Goal: Task Accomplishment & Management: Use online tool/utility

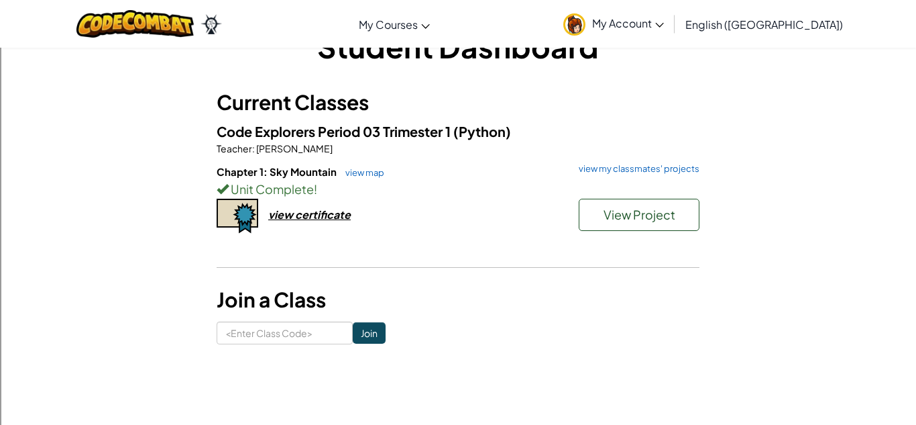
scroll to position [40, 0]
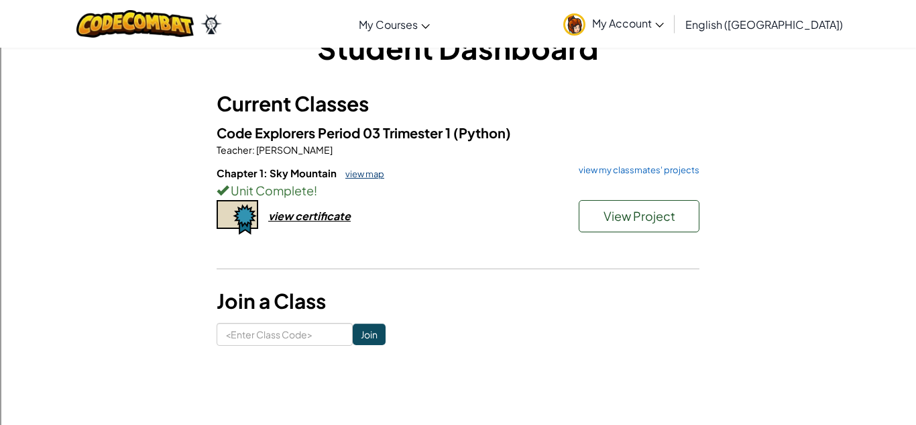
click at [351, 176] on link "view map" at bounding box center [362, 173] width 46 height 11
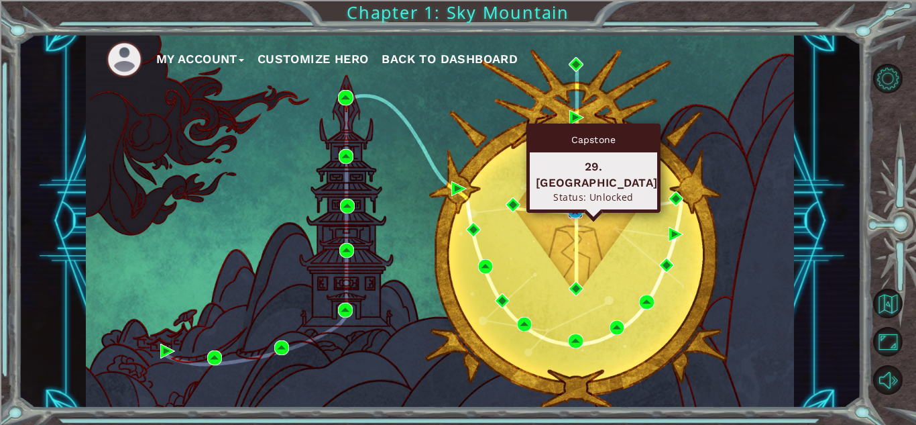
click at [580, 210] on img at bounding box center [575, 210] width 15 height 15
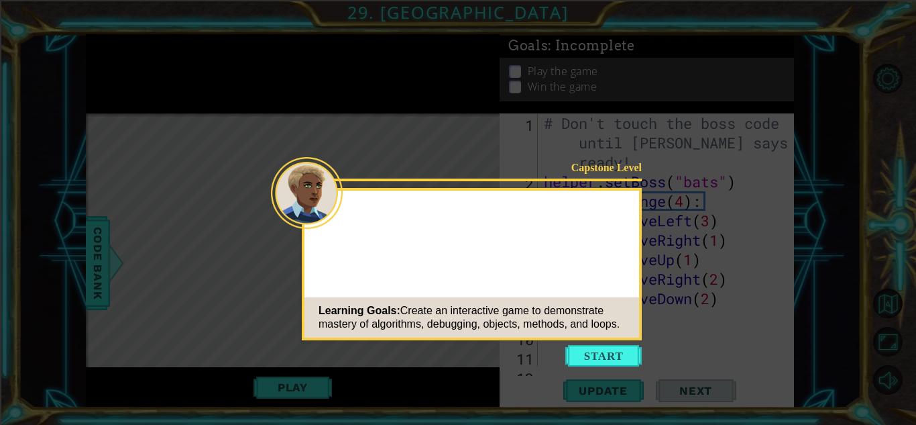
click at [582, 341] on icon at bounding box center [458, 212] width 916 height 425
click at [584, 360] on button "Start" at bounding box center [603, 355] width 76 height 21
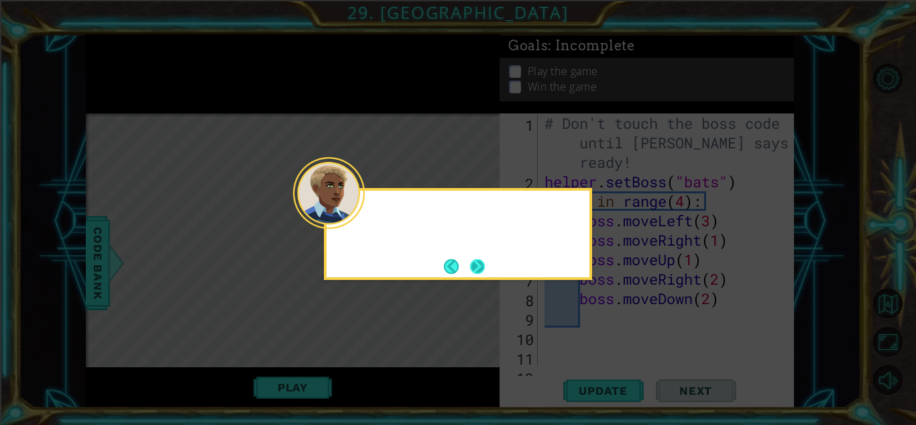
click at [490, 268] on div at bounding box center [458, 234] width 268 height 92
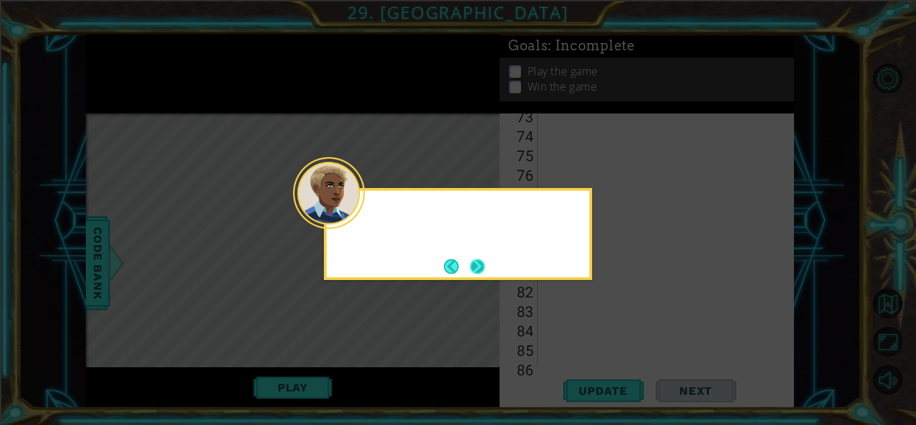
click at [484, 266] on button "Next" at bounding box center [477, 266] width 15 height 15
click at [474, 273] on button "Next" at bounding box center [477, 266] width 15 height 15
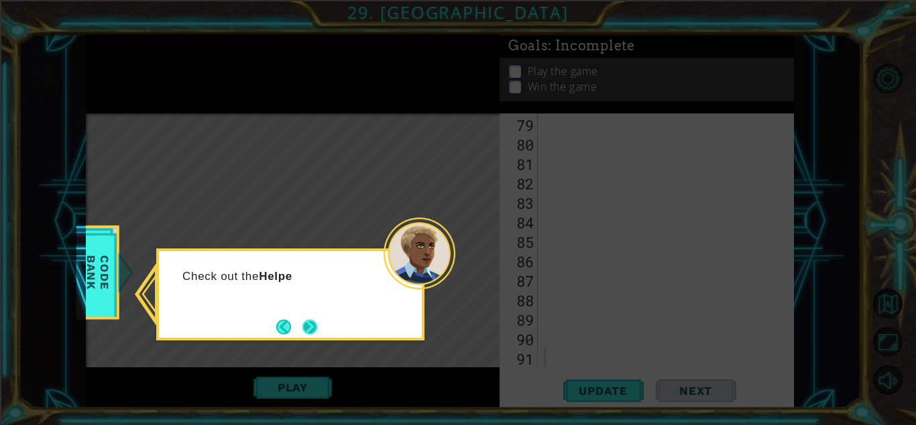
click at [303, 323] on button "Next" at bounding box center [310, 326] width 15 height 15
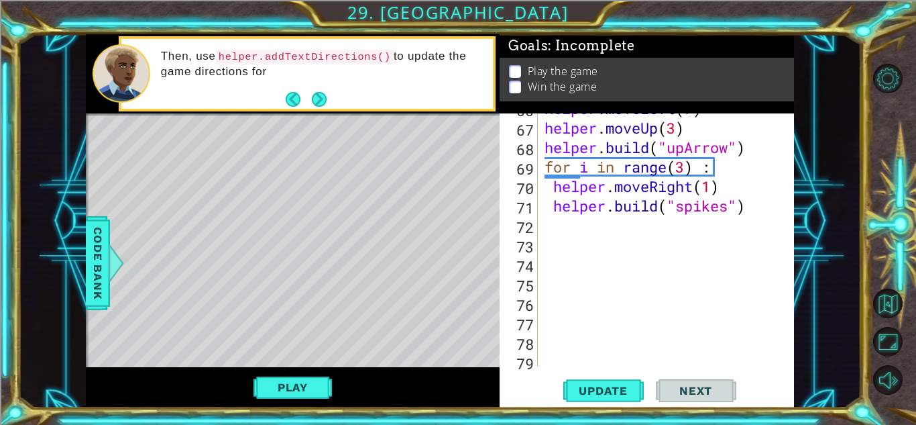
scroll to position [1386, 0]
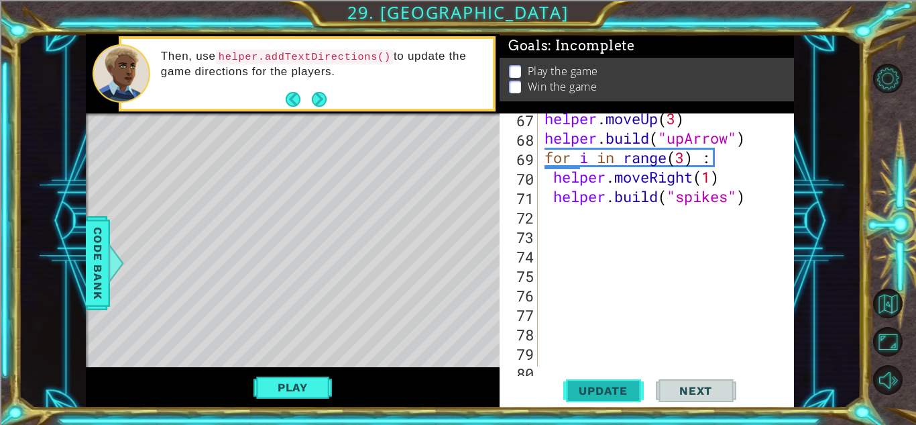
click at [616, 386] on span "Update" at bounding box center [603, 390] width 76 height 13
click at [598, 397] on button "Update" at bounding box center [603, 391] width 80 height 30
click at [608, 400] on button "Update" at bounding box center [603, 391] width 80 height 30
click at [299, 388] on button "Play" at bounding box center [293, 386] width 78 height 25
click at [299, 388] on div "helper methods moveLeft(steps) moveRight(steps) moveUp(steps) moveDown(steps) b…" at bounding box center [440, 221] width 708 height 374
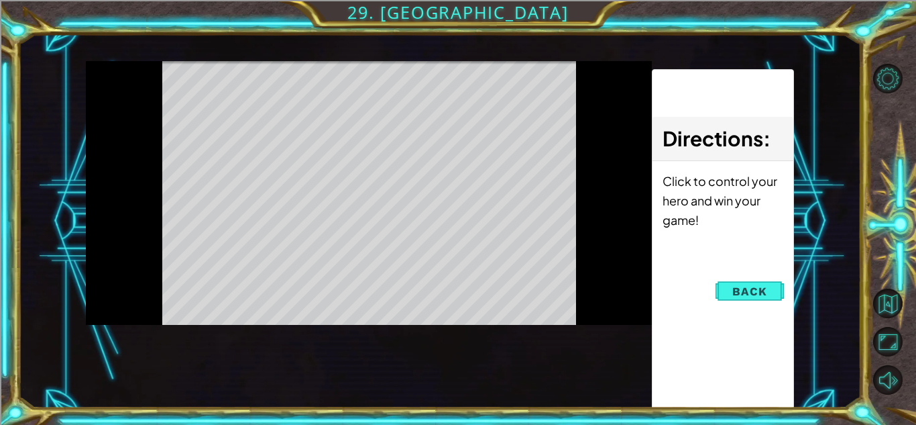
click at [0, 0] on button "Play" at bounding box center [0, 0] width 0 height 0
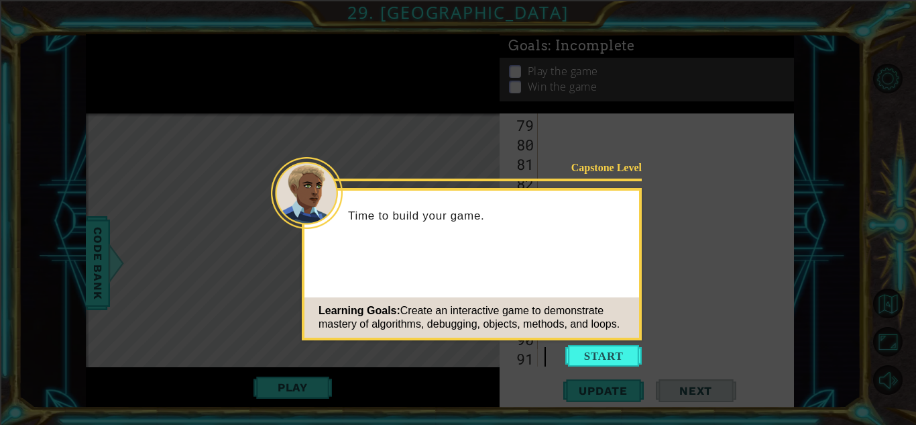
scroll to position [1614, 0]
click at [588, 358] on button "Start" at bounding box center [603, 355] width 76 height 21
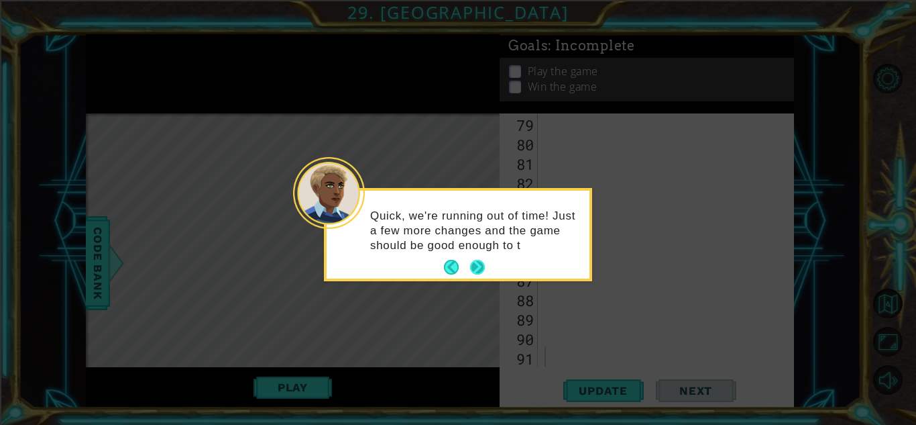
click at [480, 274] on button "Next" at bounding box center [477, 267] width 15 height 15
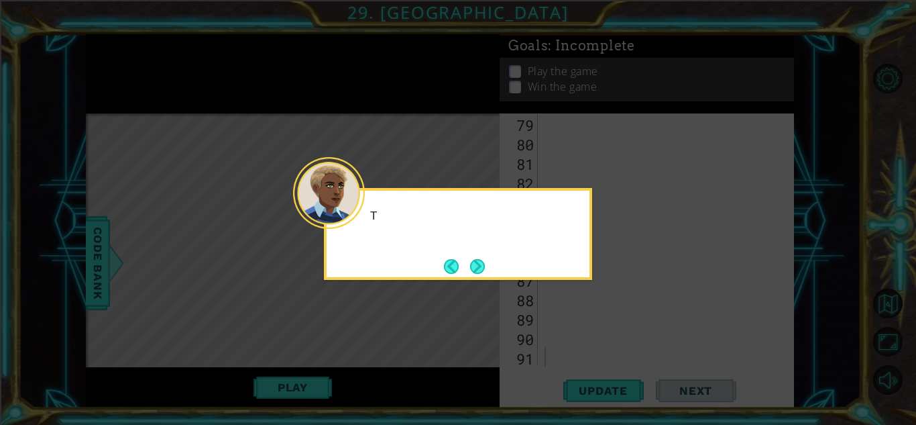
click at [480, 274] on button "Next" at bounding box center [477, 266] width 15 height 15
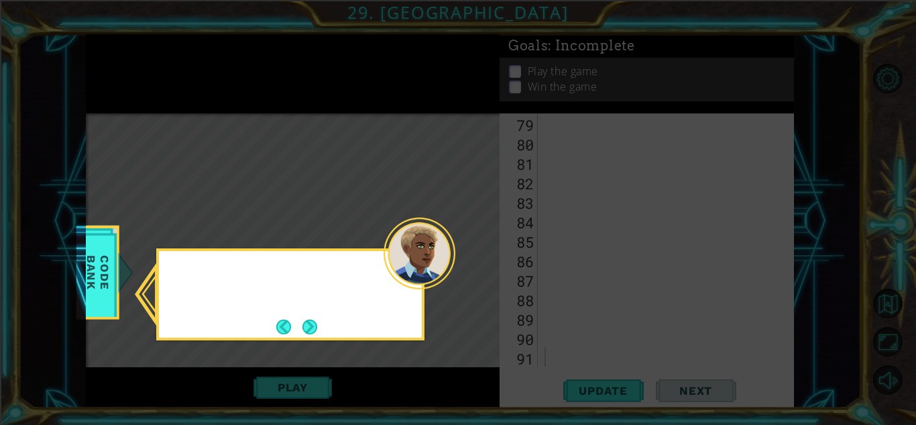
click at [480, 275] on icon at bounding box center [458, 212] width 916 height 425
click at [303, 326] on button "Next" at bounding box center [310, 326] width 15 height 15
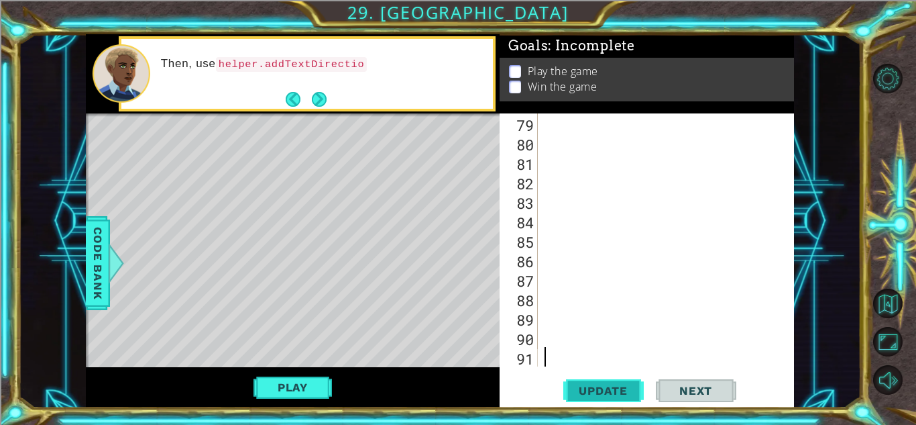
click at [591, 393] on span "Update" at bounding box center [603, 390] width 76 height 13
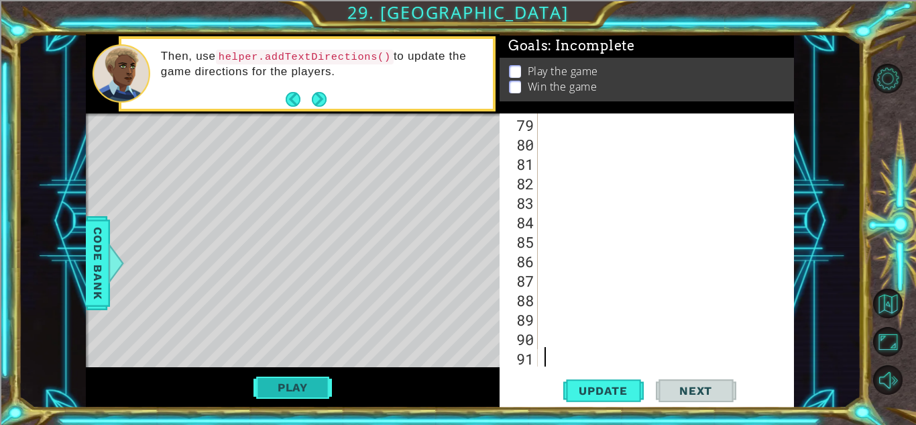
click at [316, 397] on button "Play" at bounding box center [293, 386] width 78 height 25
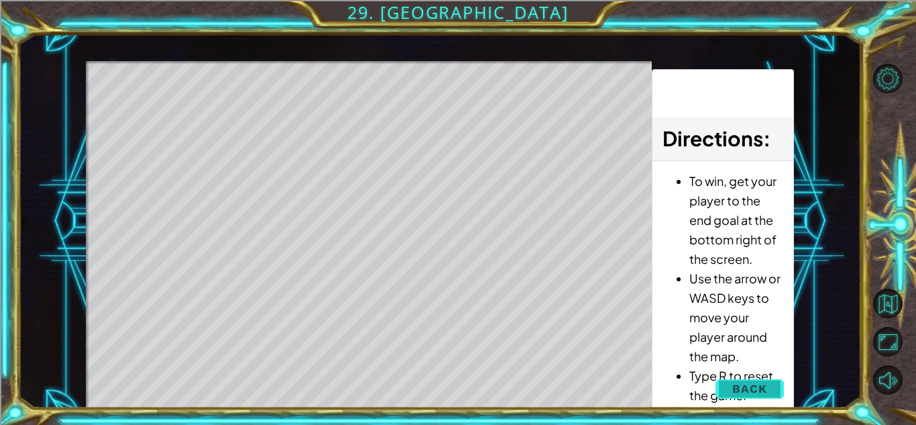
click at [771, 382] on button "Back" at bounding box center [750, 388] width 68 height 27
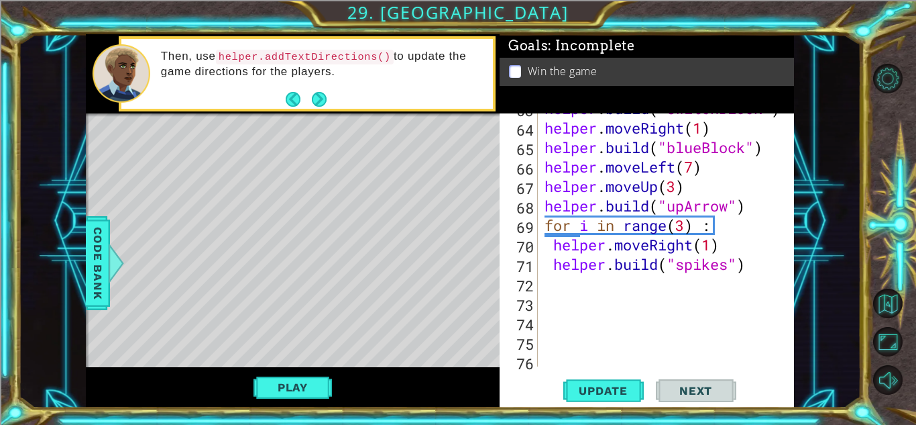
scroll to position [1319, 0]
click at [597, 380] on button "Update" at bounding box center [603, 391] width 80 height 30
click at [261, 384] on button "Play" at bounding box center [293, 386] width 78 height 25
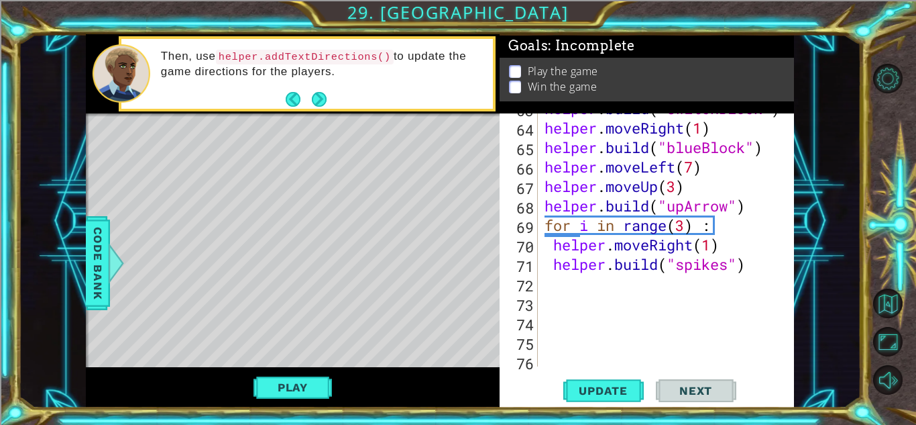
scroll to position [1614, 0]
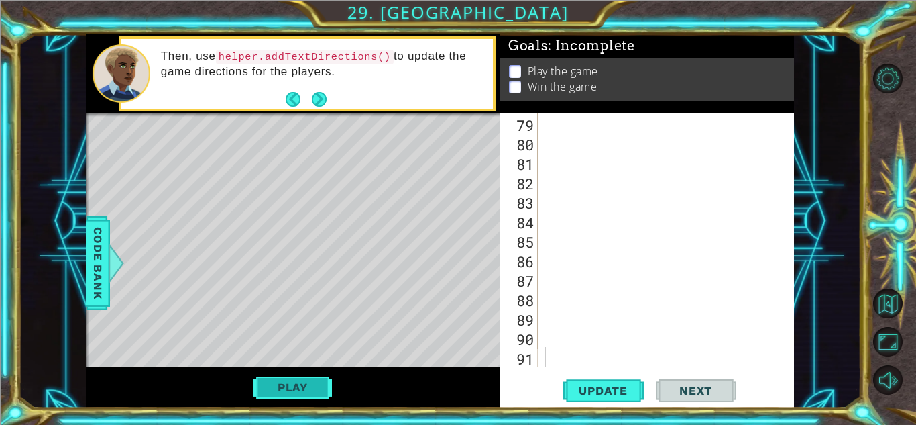
click at [321, 382] on button "Play" at bounding box center [293, 386] width 78 height 25
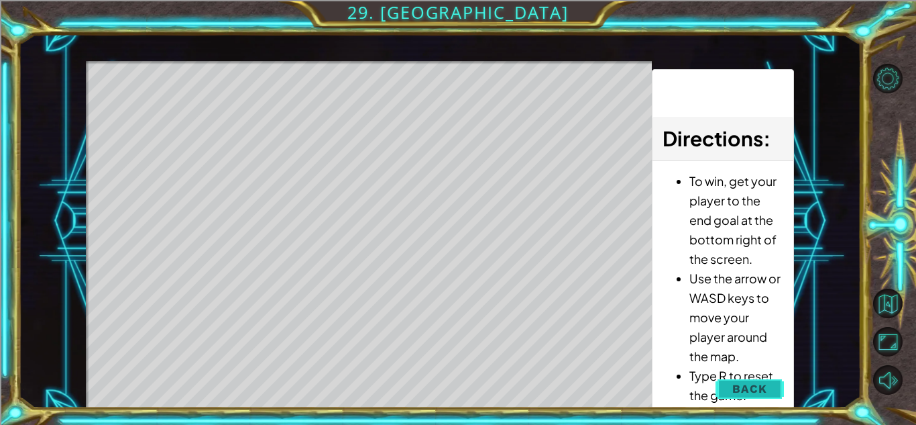
click at [757, 398] on button "Back" at bounding box center [750, 388] width 68 height 27
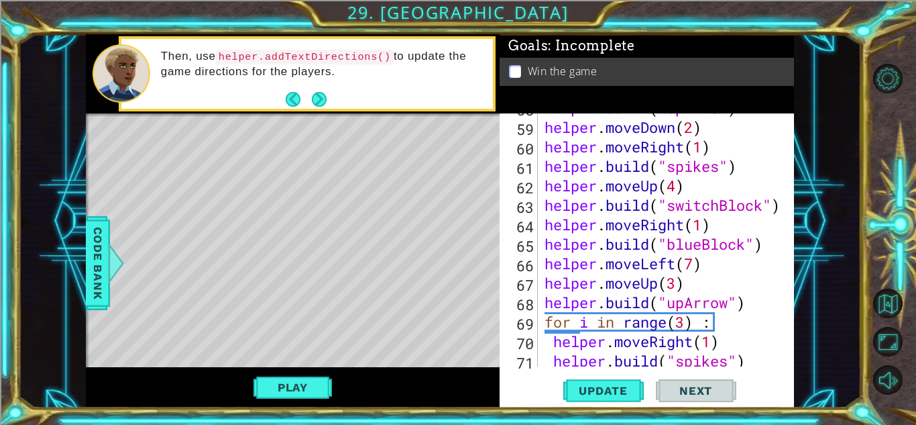
scroll to position [1220, 0]
click at [323, 386] on button "Play" at bounding box center [293, 386] width 78 height 25
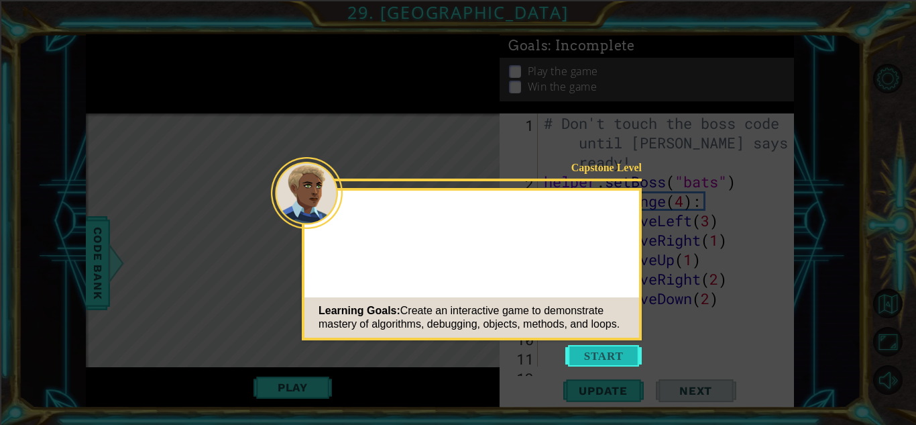
click at [633, 364] on button "Start" at bounding box center [603, 355] width 76 height 21
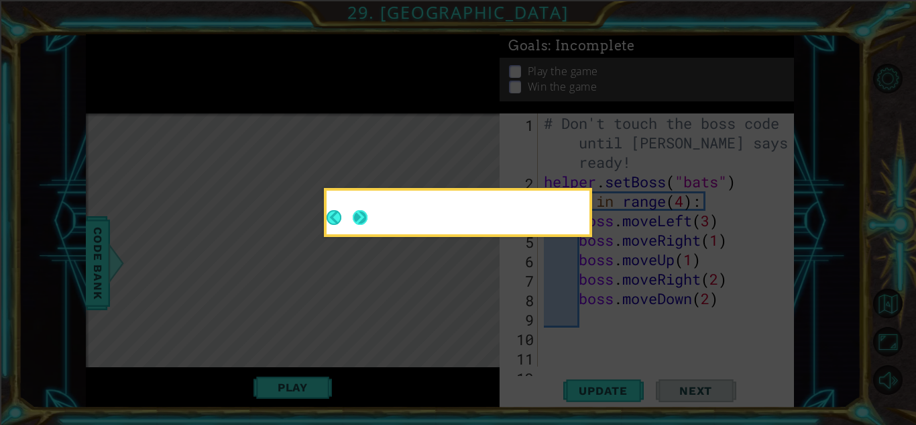
click at [381, 219] on div at bounding box center [458, 215] width 263 height 38
click at [360, 221] on button "Next" at bounding box center [360, 217] width 15 height 15
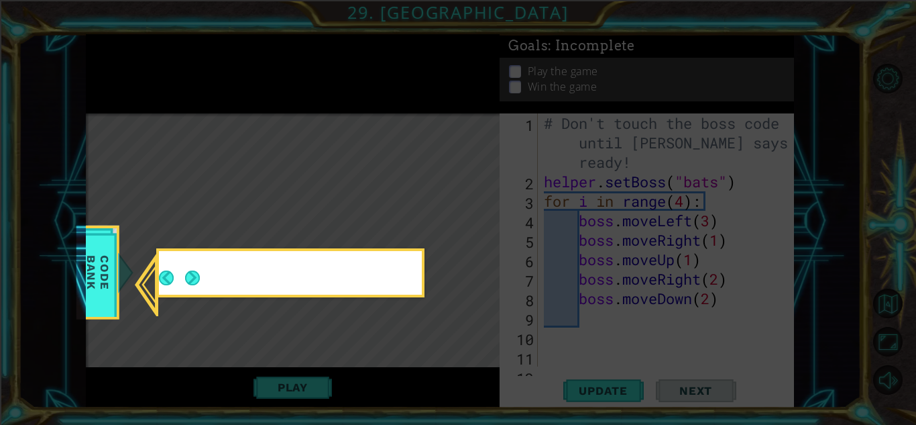
click at [360, 222] on icon at bounding box center [458, 212] width 916 height 425
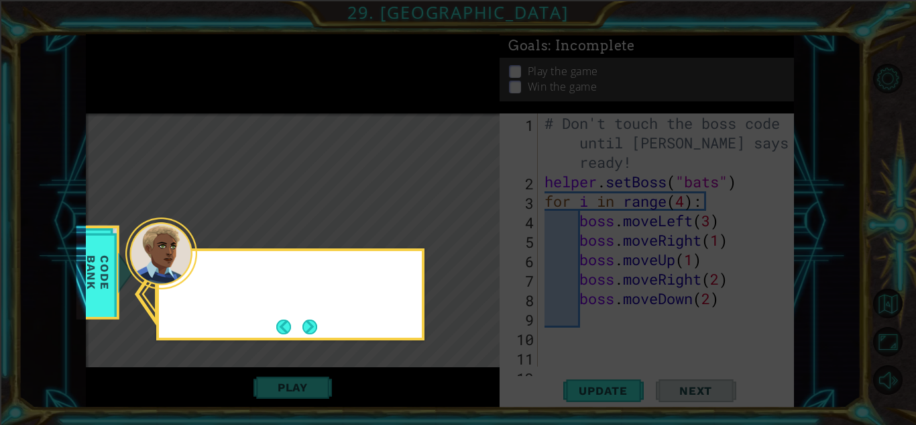
click at [318, 319] on button "Next" at bounding box center [310, 326] width 15 height 15
click at [323, 319] on icon at bounding box center [458, 212] width 916 height 425
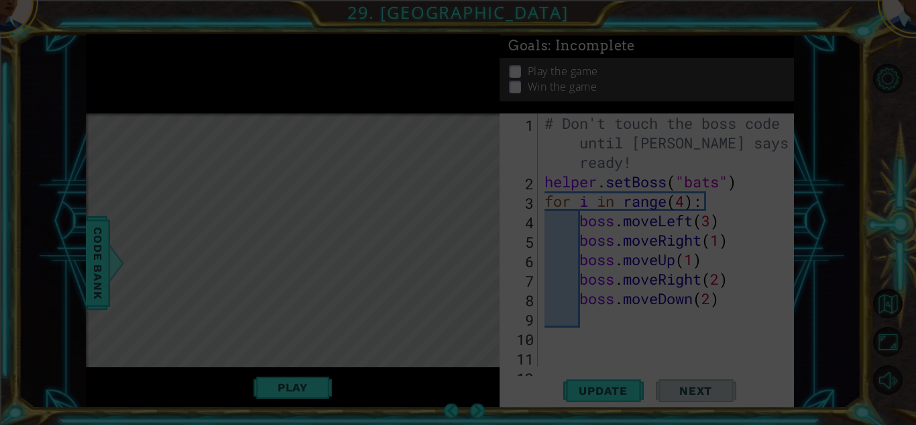
click at [338, 329] on icon at bounding box center [458, 212] width 916 height 425
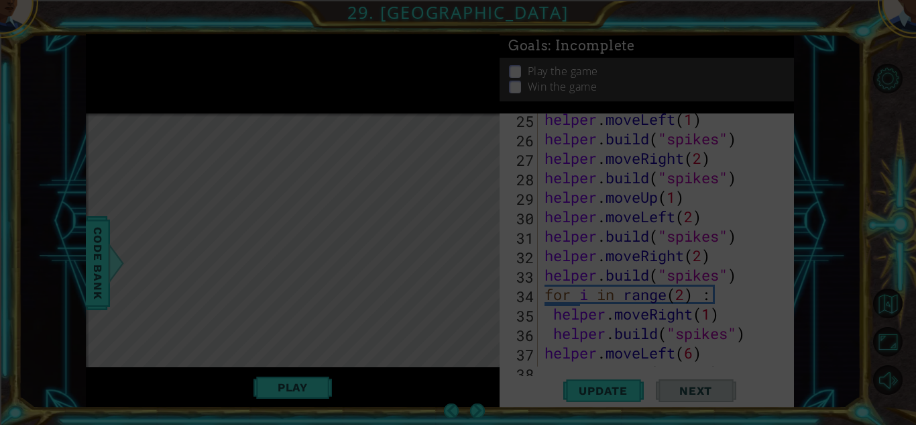
click at [217, 179] on icon at bounding box center [458, 212] width 916 height 425
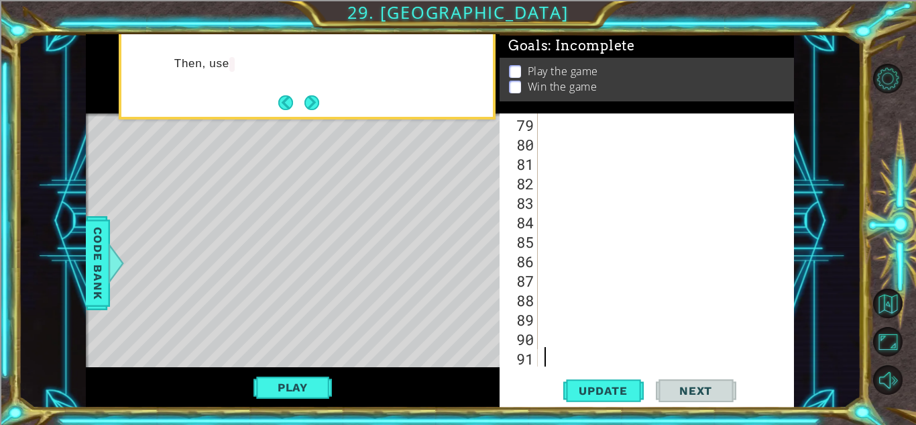
scroll to position [1614, 0]
click at [265, 380] on button "Play" at bounding box center [293, 386] width 78 height 25
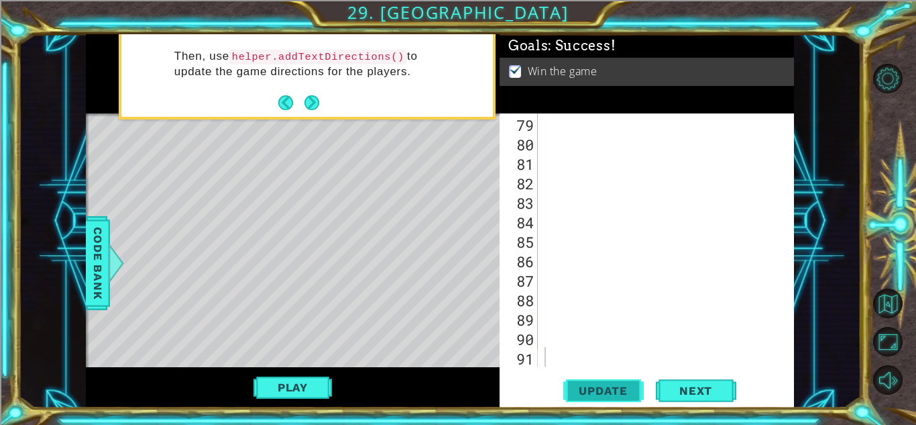
click at [614, 392] on span "Update" at bounding box center [603, 390] width 76 height 13
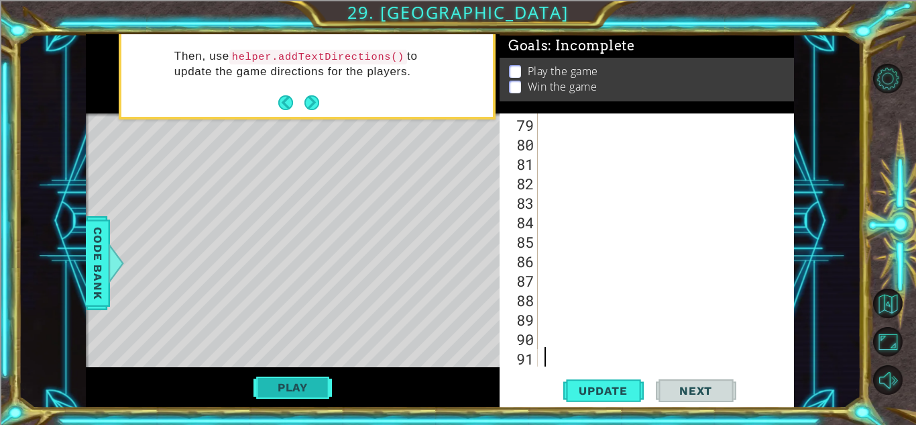
click at [325, 386] on button "Play" at bounding box center [293, 386] width 78 height 25
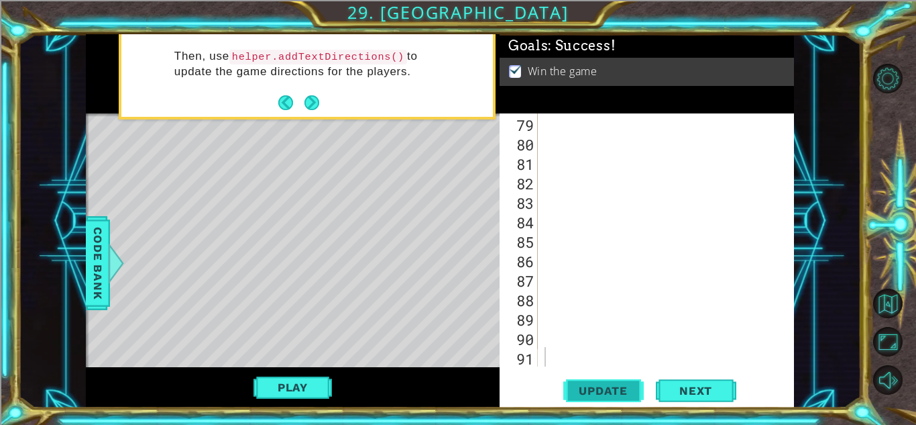
click at [574, 403] on button "Update" at bounding box center [603, 391] width 80 height 30
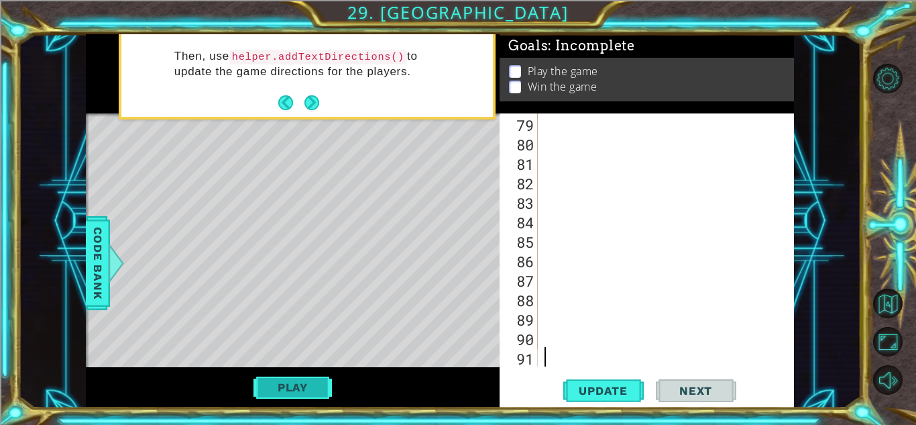
click at [316, 398] on button "Play" at bounding box center [293, 386] width 78 height 25
click at [316, 398] on div "helper methods moveLeft(steps) moveRight(steps) moveUp(steps) moveDown(steps) b…" at bounding box center [440, 221] width 708 height 374
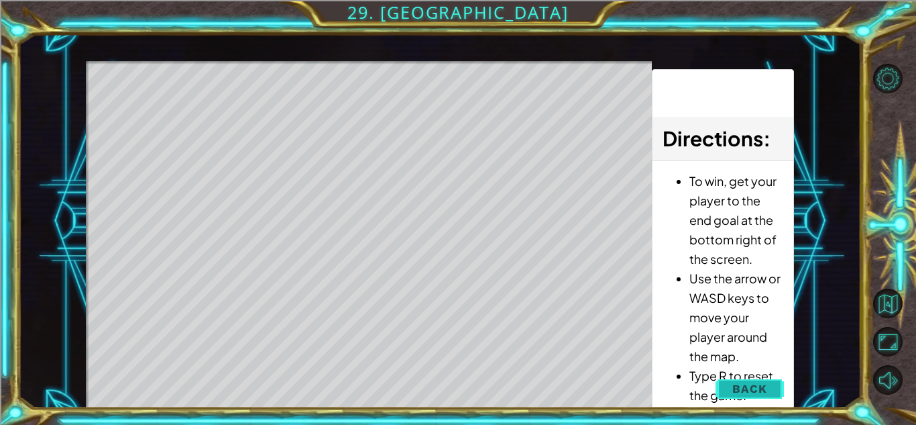
click at [741, 401] on button "Back" at bounding box center [750, 388] width 68 height 27
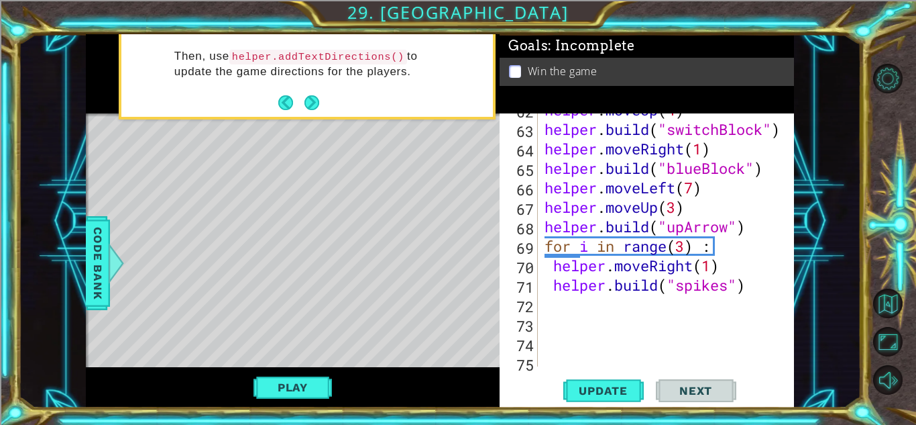
scroll to position [1295, 0]
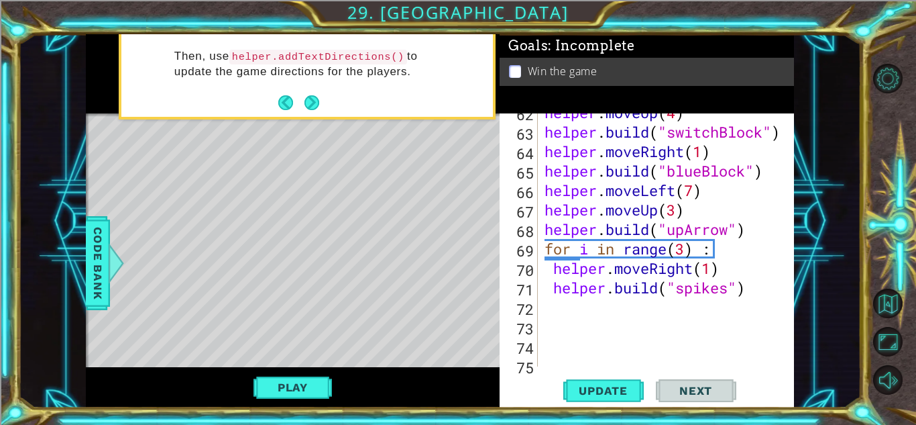
click at [758, 287] on div "helper . moveUp ( 4 ) helper . build ( "switchBlock" ) helper . moveRight ( 1 )…" at bounding box center [670, 249] width 256 height 292
click at [600, 397] on button "Update" at bounding box center [603, 391] width 80 height 30
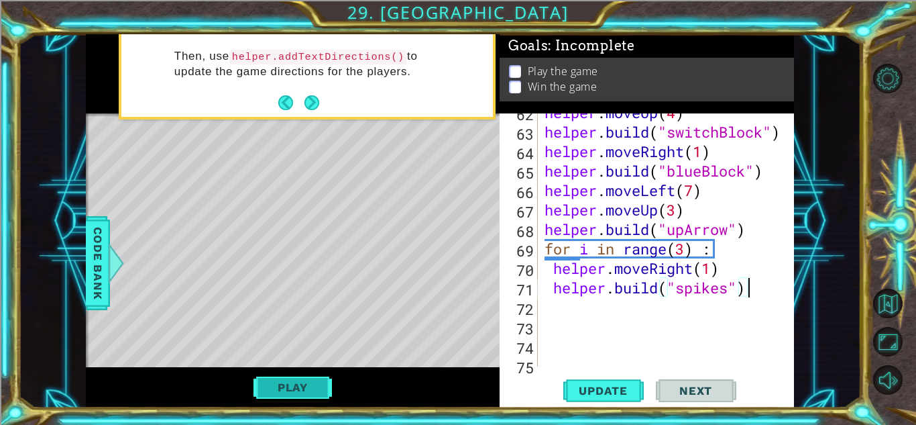
click at [262, 378] on button "Play" at bounding box center [293, 386] width 78 height 25
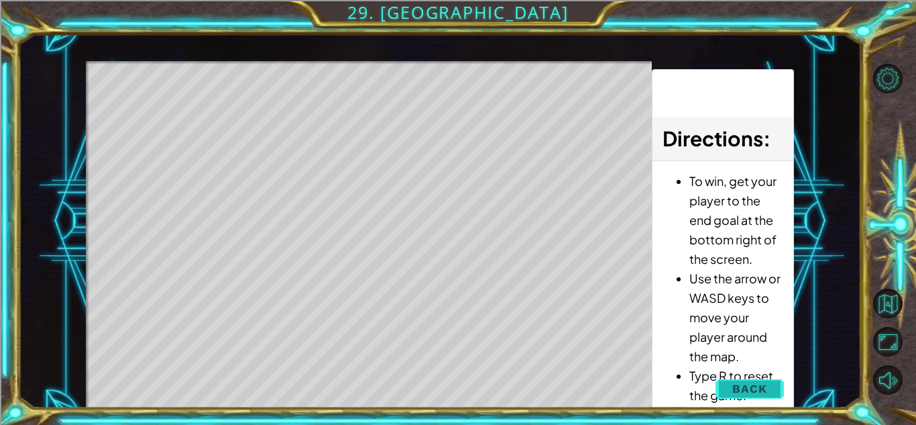
click at [747, 387] on span "Back" at bounding box center [749, 388] width 34 height 13
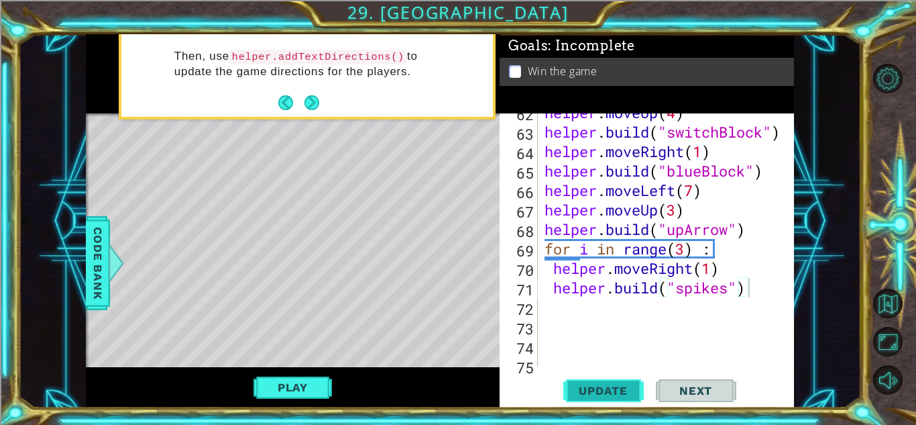
click at [610, 386] on span "Update" at bounding box center [603, 390] width 76 height 13
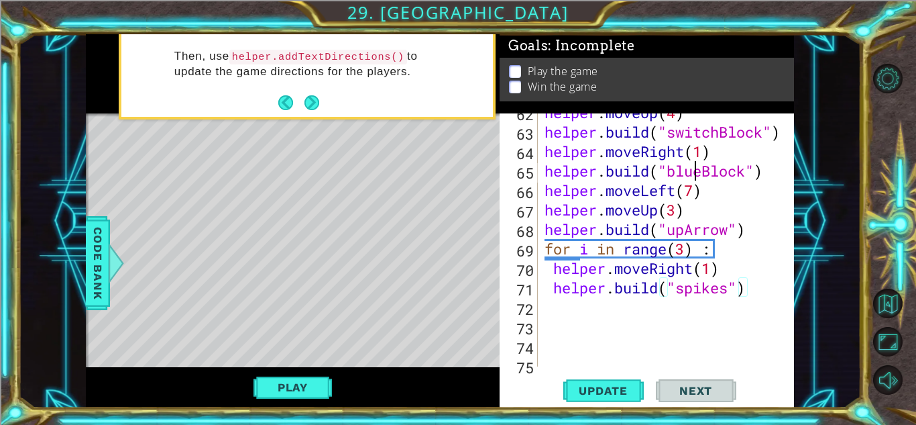
click at [699, 172] on div "helper . moveUp ( 4 ) helper . build ( "switchBlock" ) helper . moveRight ( 1 )…" at bounding box center [670, 249] width 256 height 292
click at [570, 402] on button "Update" at bounding box center [603, 391] width 80 height 30
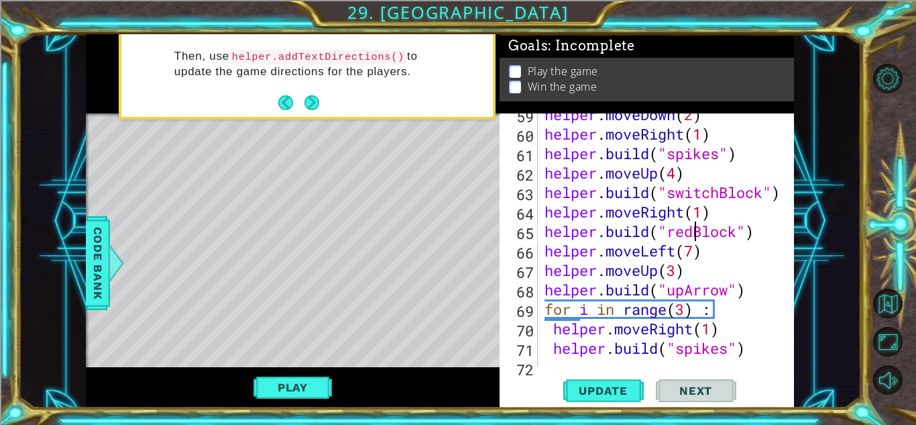
scroll to position [1233, 0]
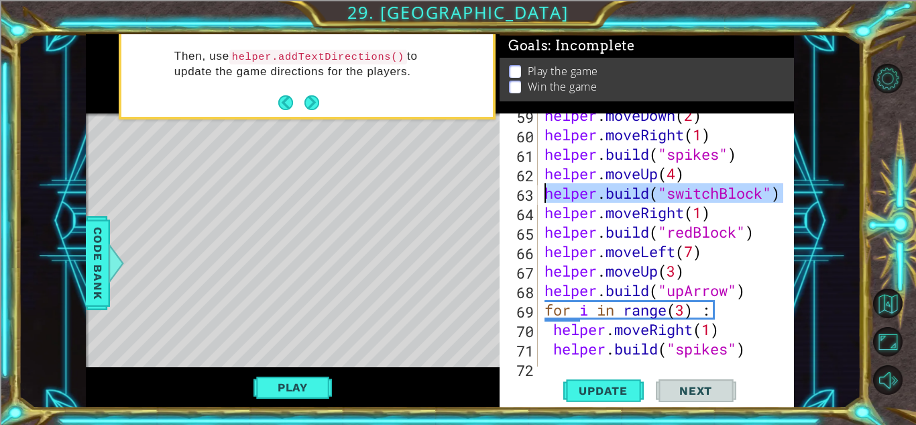
drag, startPoint x: 788, startPoint y: 194, endPoint x: 539, endPoint y: 184, distance: 249.0
click at [539, 184] on div "[DOMAIN_NAME]("redBlock") 59 60 61 62 63 64 65 66 67 68 69 70 71 72 73 helper .…" at bounding box center [645, 239] width 291 height 253
type textarea "[DOMAIN_NAME]("switchBlock")"
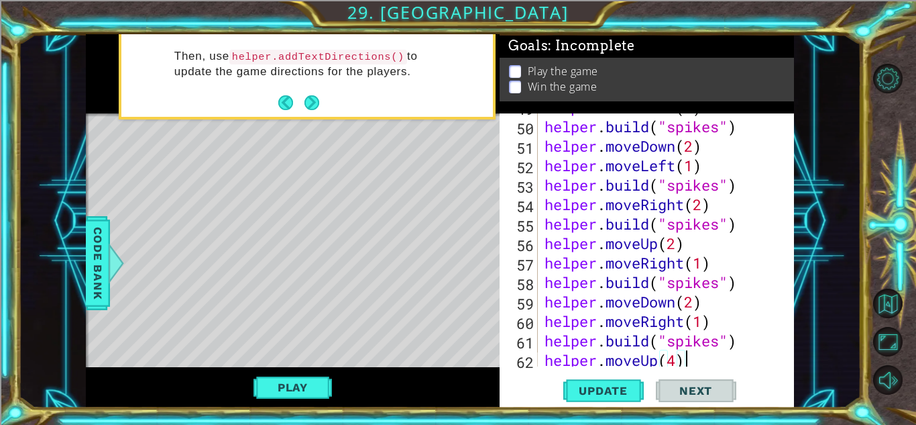
scroll to position [1011, 0]
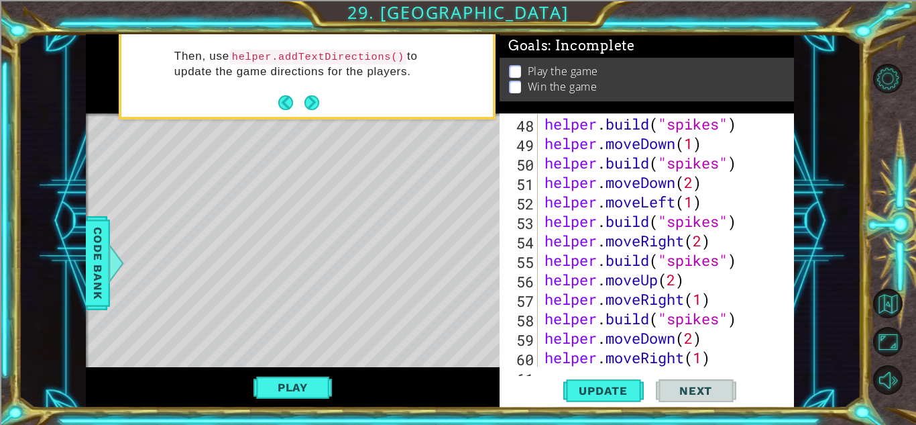
click at [535, 249] on div "54" at bounding box center [520, 242] width 36 height 19
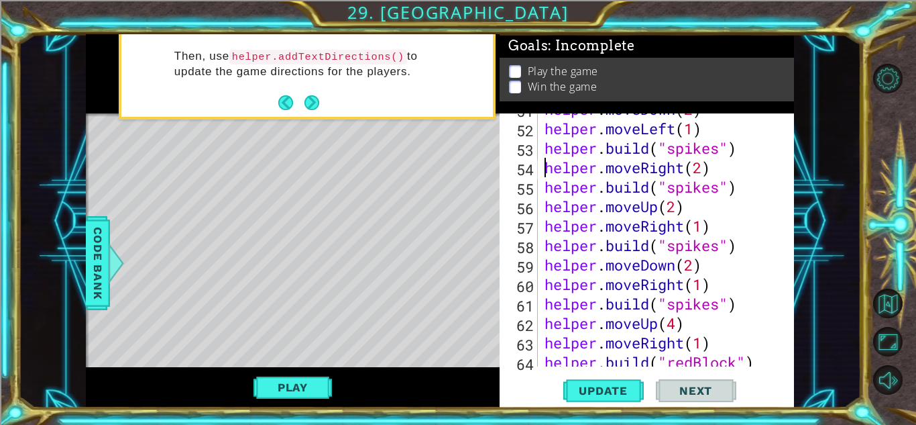
scroll to position [1284, 0]
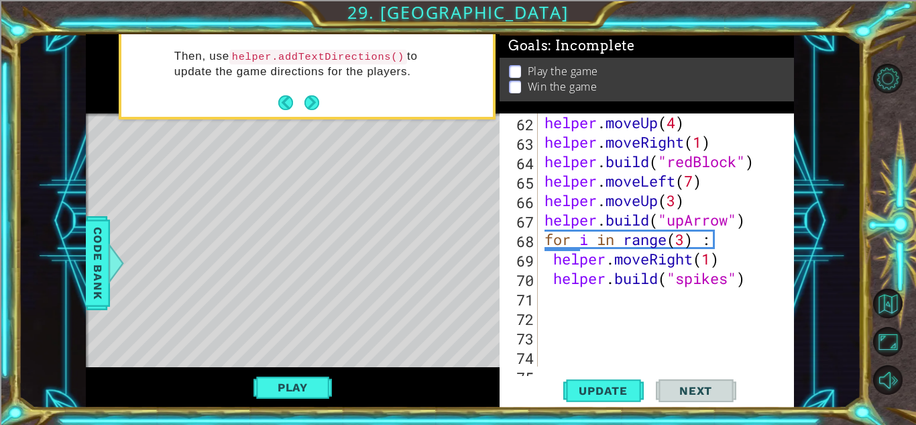
click at [760, 281] on div "helper . moveUp ( 4 ) helper . moveRight ( 1 ) helper . build ( "redBlock" ) he…" at bounding box center [670, 259] width 256 height 292
type textarea "[DOMAIN_NAME]("spikes")"
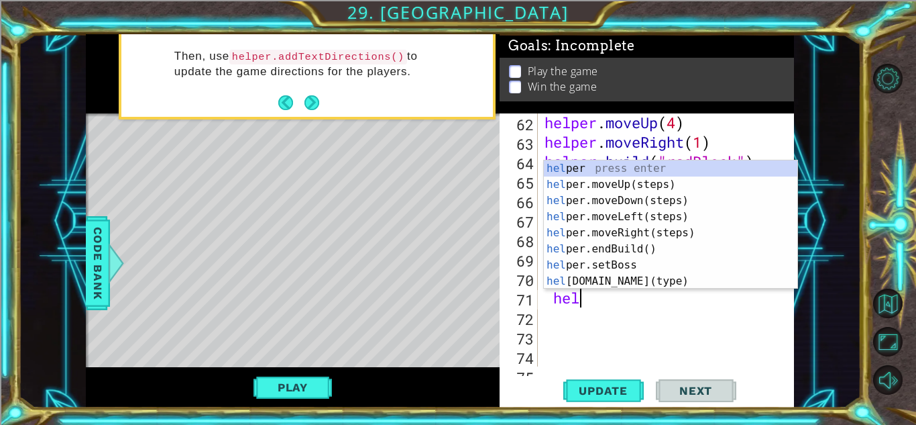
scroll to position [0, 1]
click at [770, 282] on div "hel per press enter hel per.moveUp(steps) press enter hel per.moveDown(steps) p…" at bounding box center [671, 240] width 254 height 161
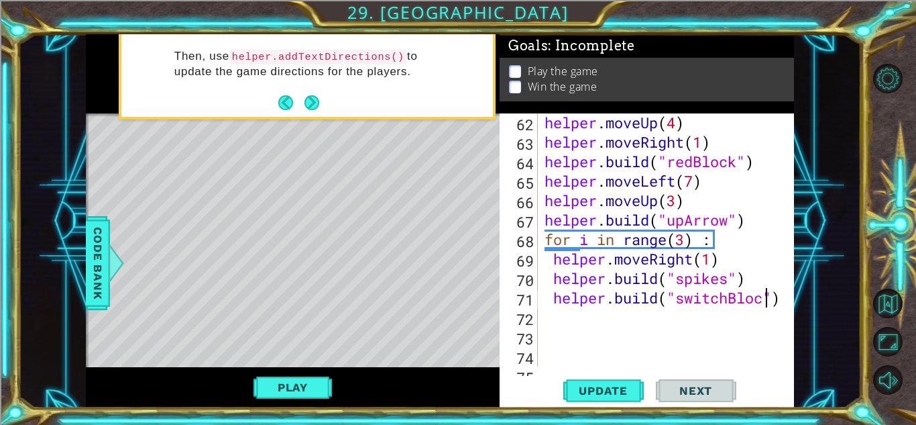
scroll to position [0, 10]
click at [770, 280] on div "helper . moveUp ( 4 ) helper . moveRight ( 1 ) helper . build ( "redBlock" ) he…" at bounding box center [670, 259] width 256 height 292
type textarea "[DOMAIN_NAME]("spikes")"
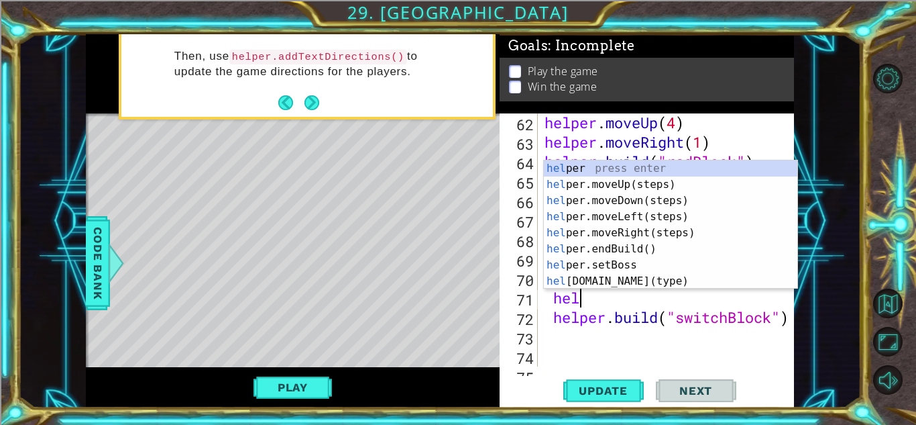
type textarea "help"
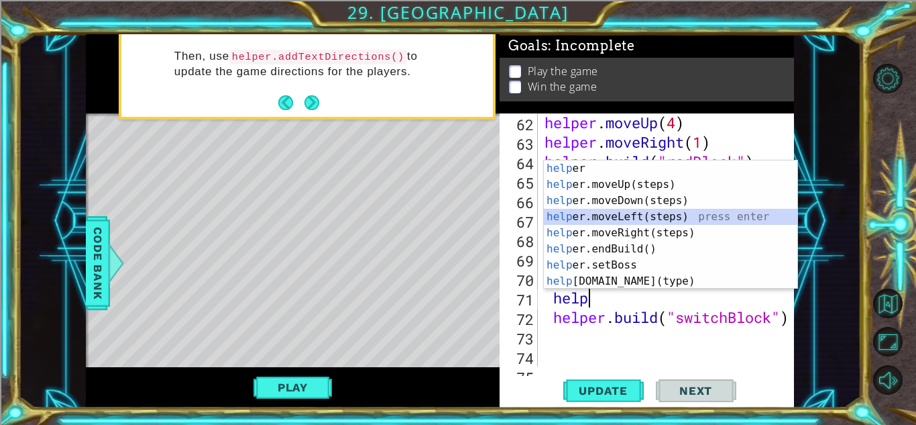
click at [736, 221] on div "help er press enter help er.moveUp(steps) press enter help er.moveDown(steps) p…" at bounding box center [671, 240] width 254 height 161
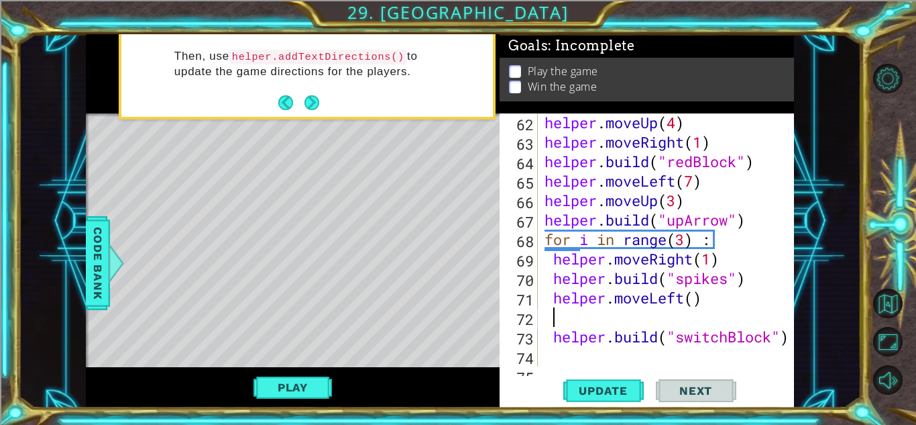
click at [698, 304] on div "helper . moveUp ( 4 ) helper . moveRight ( 1 ) helper . build ( "redBlock" ) he…" at bounding box center [670, 259] width 256 height 292
type textarea "helper.moveLeft(4)"
click at [716, 302] on div "helper . moveUp ( 4 ) helper . moveRight ( 1 ) helper . build ( "redBlock" ) he…" at bounding box center [670, 259] width 256 height 292
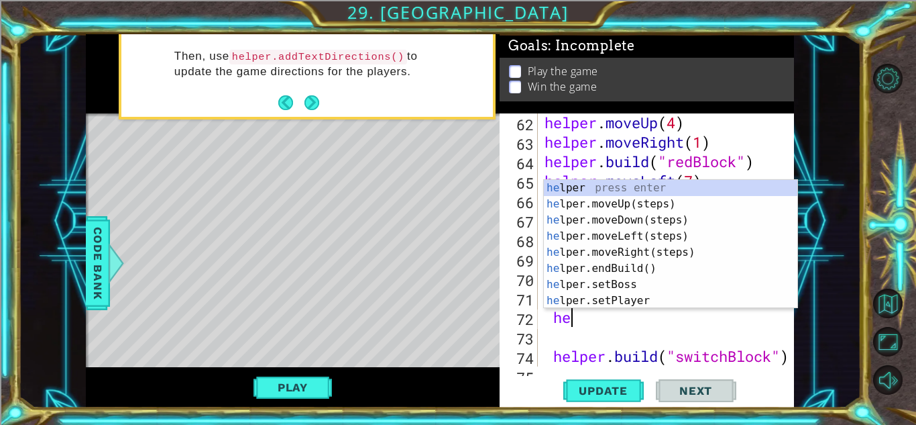
type textarea "hel"
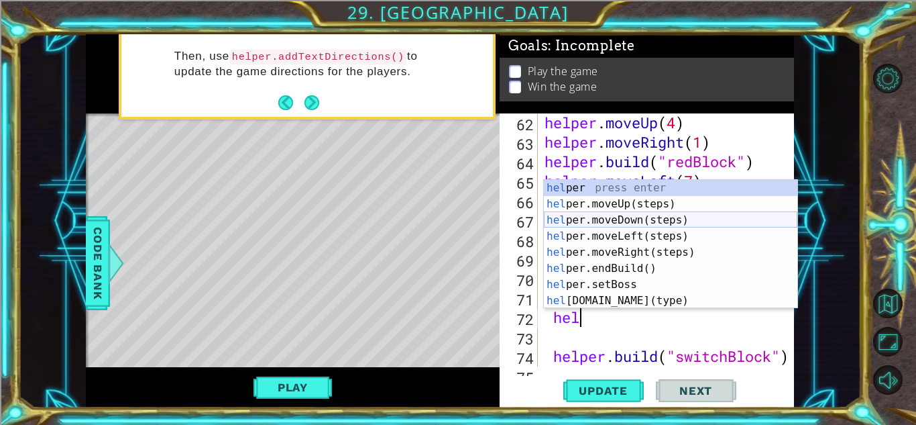
click at [689, 226] on div "hel per press enter hel per.moveUp(steps) press enter hel per.moveDown(steps) p…" at bounding box center [671, 260] width 254 height 161
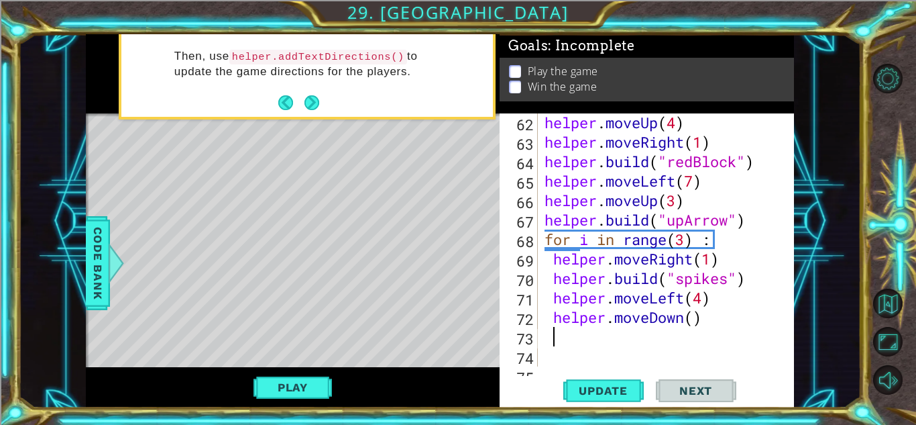
scroll to position [0, 0]
click at [692, 317] on div "helper . moveUp ( 4 ) helper . moveRight ( 1 ) helper . build ( "redBlock" ) he…" at bounding box center [670, 259] width 256 height 292
type textarea "helper.moveDown(1)"
click at [715, 314] on div "helper . moveUp ( 4 ) helper . moveRight ( 1 ) helper . build ( "redBlock" ) he…" at bounding box center [670, 259] width 256 height 292
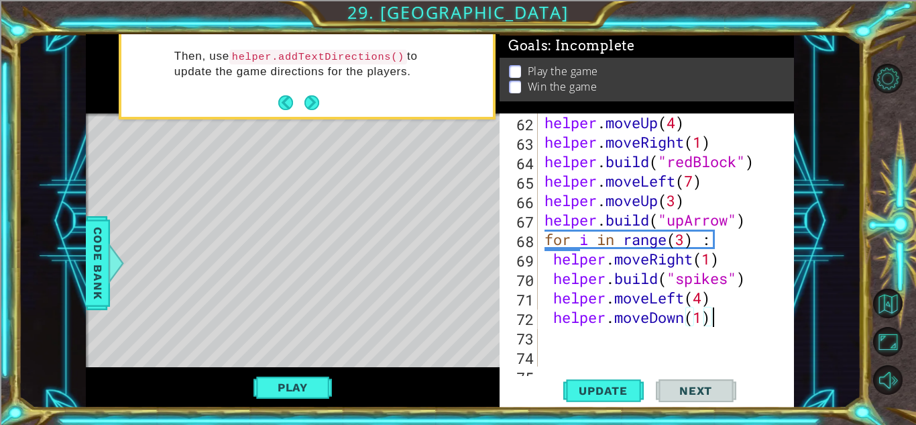
click at [650, 358] on div "helper . moveUp ( 4 ) helper . moveRight ( 1 ) helper . build ( "redBlock" ) he…" at bounding box center [670, 259] width 256 height 292
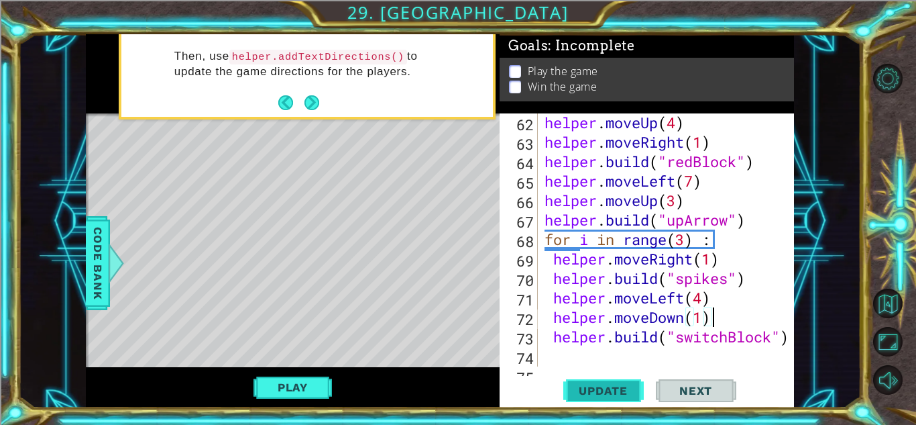
click at [618, 384] on span "Update" at bounding box center [603, 390] width 76 height 13
click at [282, 388] on button "Play" at bounding box center [293, 386] width 78 height 25
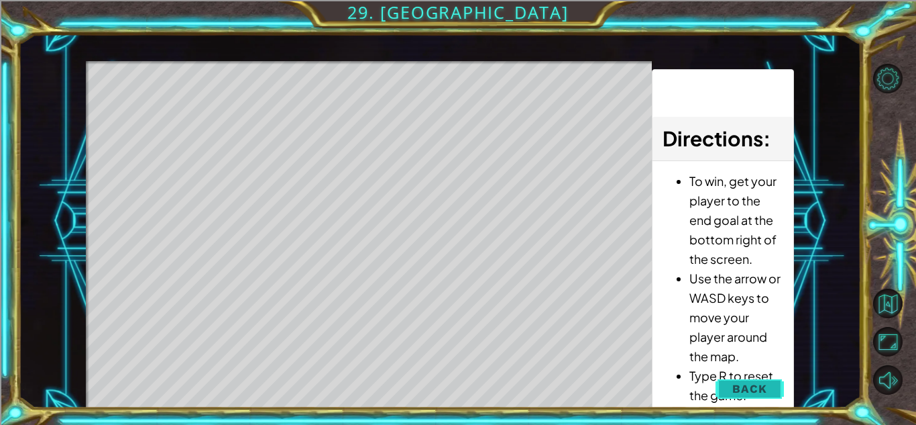
click at [738, 389] on span "Back" at bounding box center [749, 388] width 34 height 13
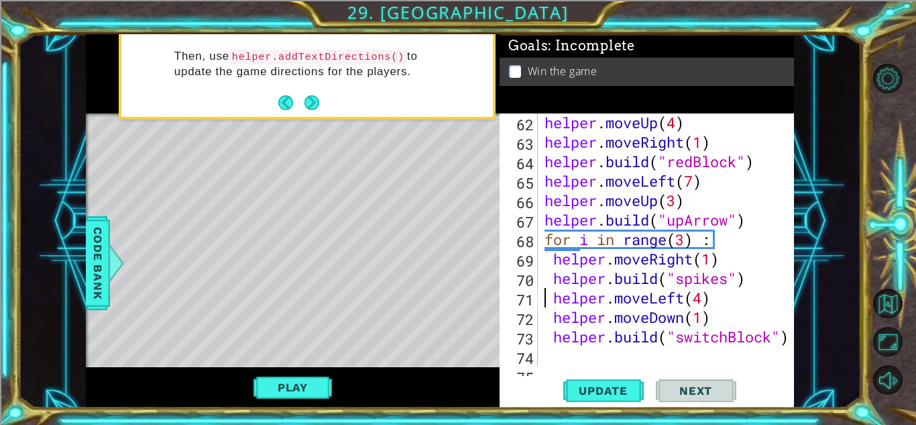
click at [542, 299] on div "helper . moveUp ( 4 ) helper . moveRight ( 1 ) helper . build ( "redBlock" ) he…" at bounding box center [670, 259] width 256 height 292
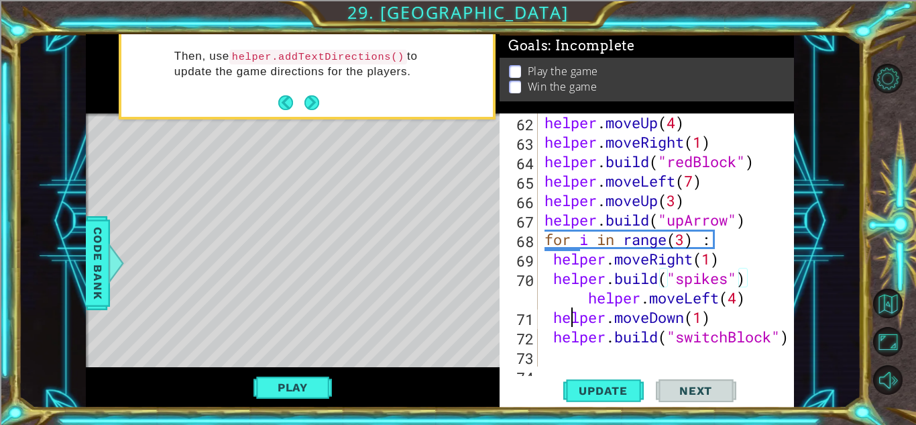
click at [569, 310] on div "helper . moveUp ( 4 ) helper . moveRight ( 1 ) helper . build ( "redBlock" ) he…" at bounding box center [670, 259] width 256 height 292
click at [570, 300] on div "helper . moveUp ( 4 ) helper . moveRight ( 1 ) helper . build ( "redBlock" ) he…" at bounding box center [670, 259] width 256 height 292
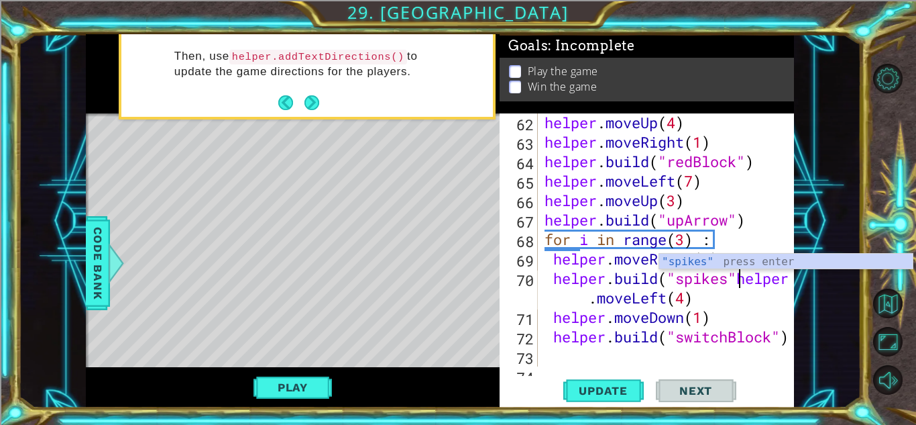
scroll to position [0, 9]
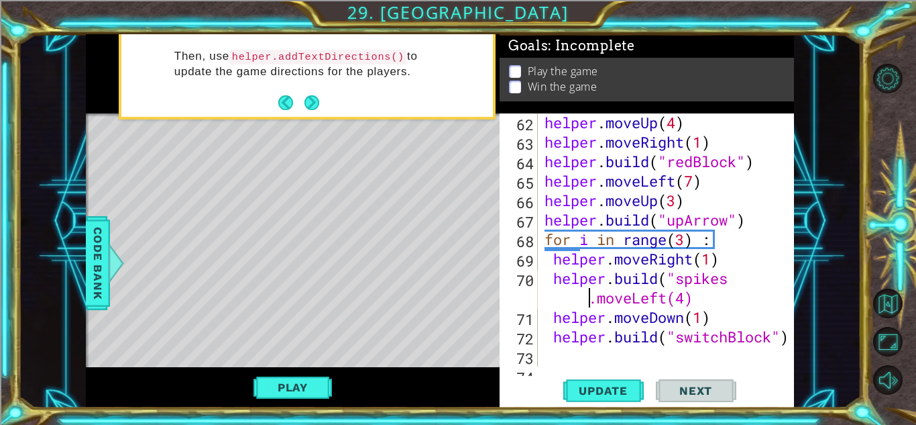
click at [731, 276] on div "helper . moveUp ( 4 ) helper . moveRight ( 1 ) helper . build ( "redBlock" ) he…" at bounding box center [670, 259] width 256 height 292
click at [739, 278] on div "helper . moveUp ( 4 ) helper . moveRight ( 1 ) helper . build ( "redBlock" ) he…" at bounding box center [670, 259] width 256 height 292
drag, startPoint x: 724, startPoint y: 306, endPoint x: 586, endPoint y: 300, distance: 139.0
click at [586, 300] on div "helper . moveUp ( 4 ) helper . moveRight ( 1 ) helper . build ( "redBlock" ) he…" at bounding box center [670, 259] width 256 height 292
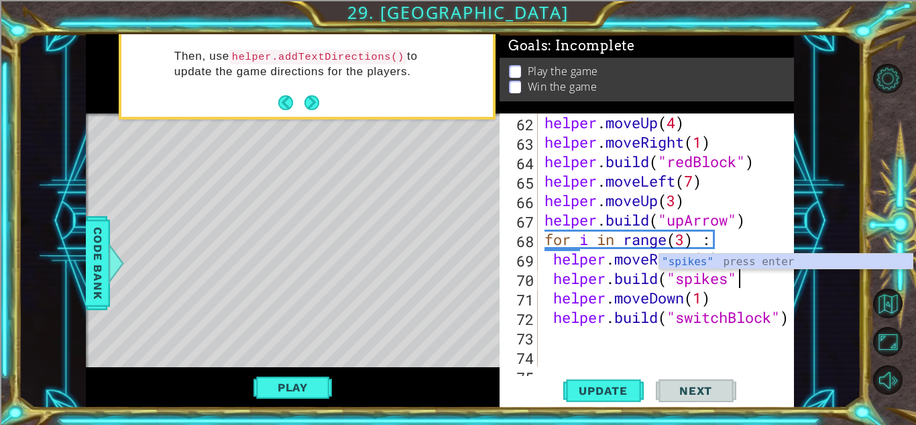
type textarea "[DOMAIN_NAME]("spikes")"
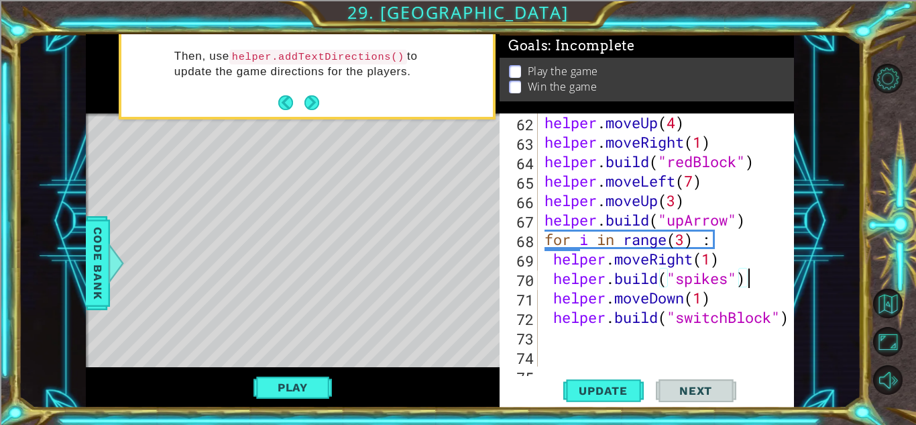
scroll to position [0, 0]
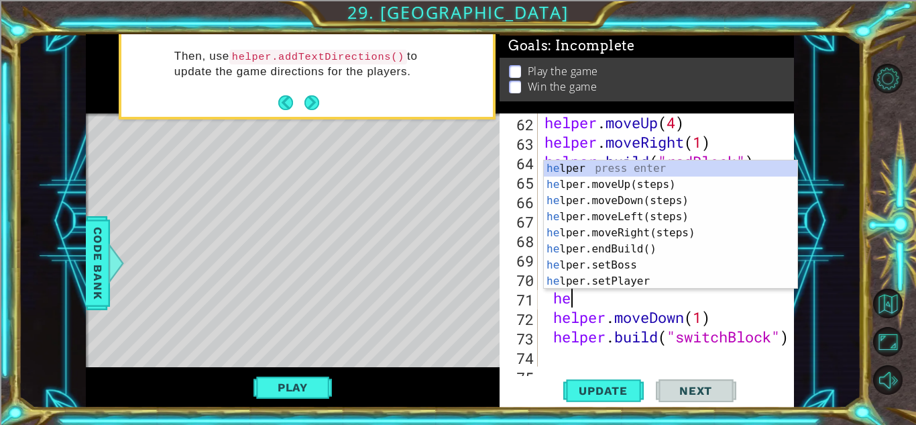
type textarea "hel"
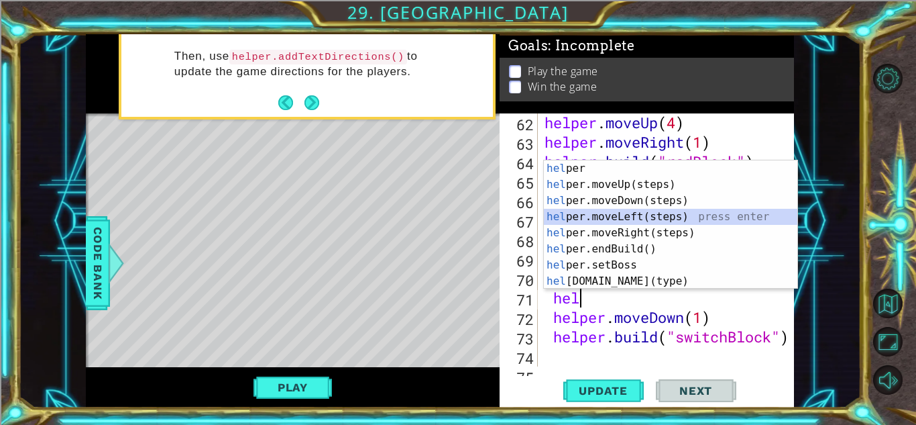
click at [672, 220] on div "hel per press enter hel per.moveUp(steps) press enter hel per.moveDown(steps) p…" at bounding box center [671, 240] width 254 height 161
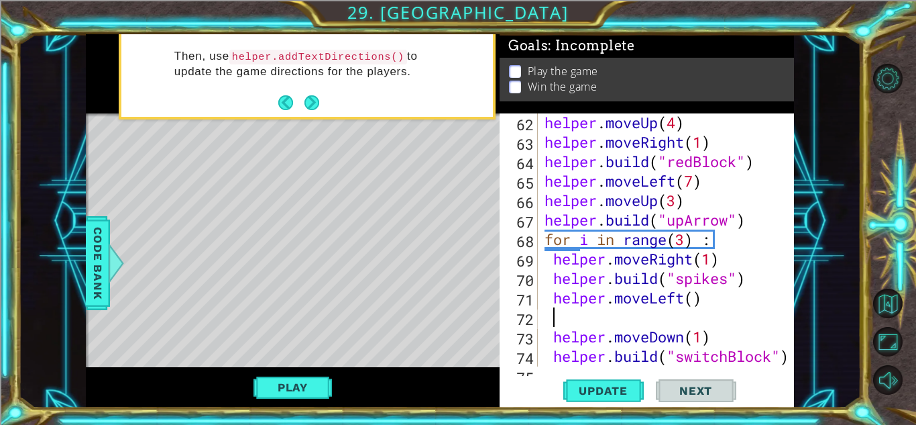
click at [693, 297] on div "helper . moveUp ( 4 ) helper . moveRight ( 1 ) helper . build ( "redBlock" ) he…" at bounding box center [670, 259] width 256 height 292
type textarea "helper.moveLeft(4)"
click at [650, 310] on div "helper . moveUp ( 4 ) helper . moveRight ( 1 ) helper . build ( "redBlock" ) he…" at bounding box center [670, 259] width 256 height 292
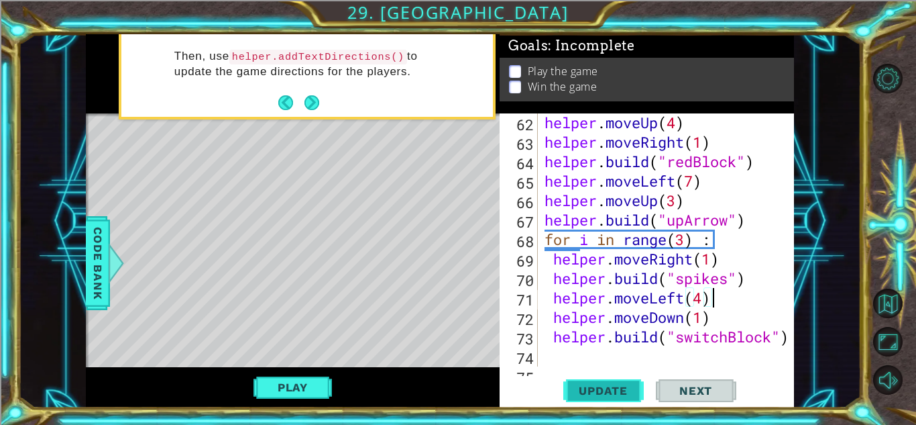
click at [590, 385] on span "Update" at bounding box center [603, 390] width 76 height 13
click at [549, 294] on div "helper . moveUp ( 4 ) helper . moveRight ( 1 ) helper . build ( "redBlock" ) he…" at bounding box center [670, 259] width 256 height 292
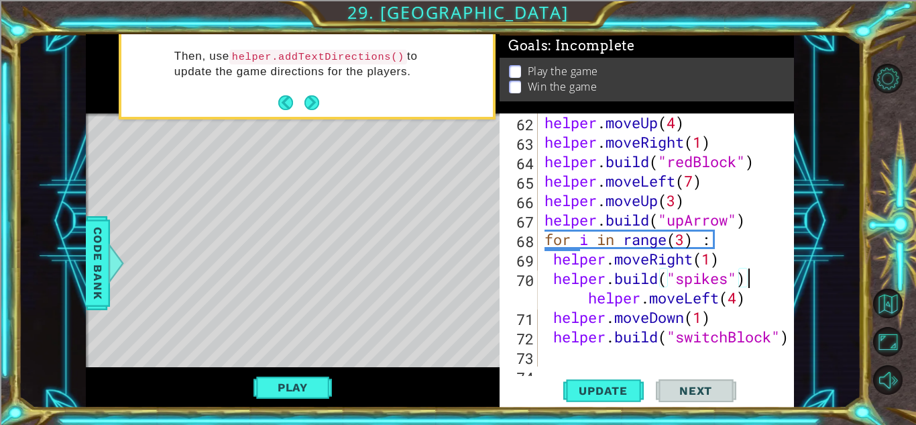
click at [582, 302] on div "helper . moveUp ( 4 ) helper . moveRight ( 1 ) helper . build ( "redBlock" ) he…" at bounding box center [670, 259] width 256 height 292
click at [761, 264] on div "helper . moveUp ( 4 ) helper . moveRight ( 1 ) helper . build ( "redBlock" ) he…" at bounding box center [670, 259] width 256 height 292
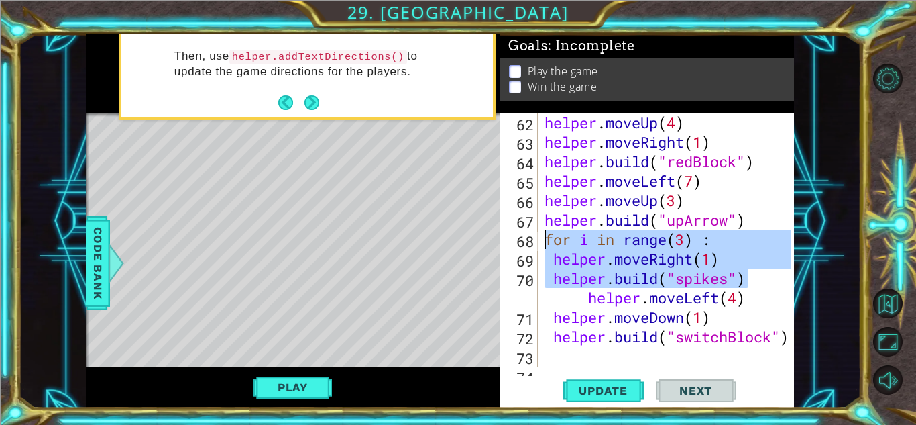
drag, startPoint x: 748, startPoint y: 281, endPoint x: 534, endPoint y: 237, distance: 218.5
click at [534, 237] on div "helper.moveRight(1) 62 63 64 65 66 67 68 69 70 71 72 73 74 75 helper . moveUp (…" at bounding box center [645, 239] width 291 height 253
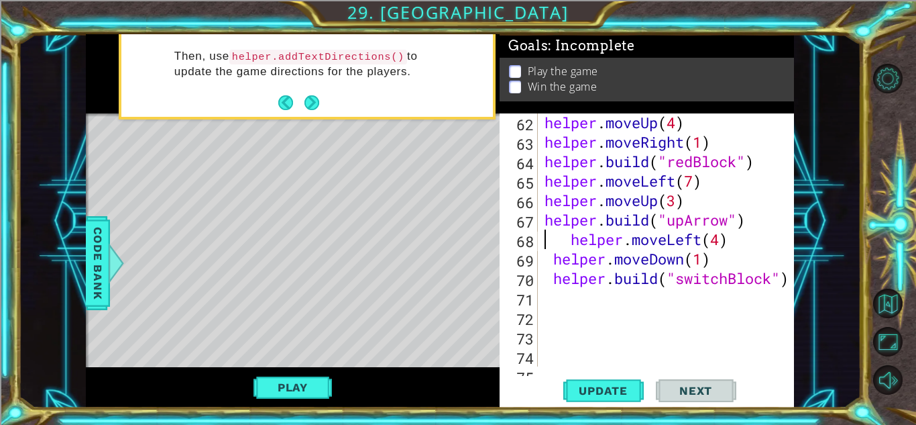
click at [563, 243] on div "helper . moveUp ( 4 ) helper . moveRight ( 1 ) helper . build ( "redBlock" ) he…" at bounding box center [670, 259] width 256 height 292
click at [548, 261] on div "helper . moveUp ( 4 ) helper . moveRight ( 1 ) helper . build ( "redBlock" ) he…" at bounding box center [670, 259] width 256 height 292
click at [549, 274] on div "helper . moveUp ( 4 ) helper . moveRight ( 1 ) helper . build ( "redBlock" ) he…" at bounding box center [670, 259] width 256 height 292
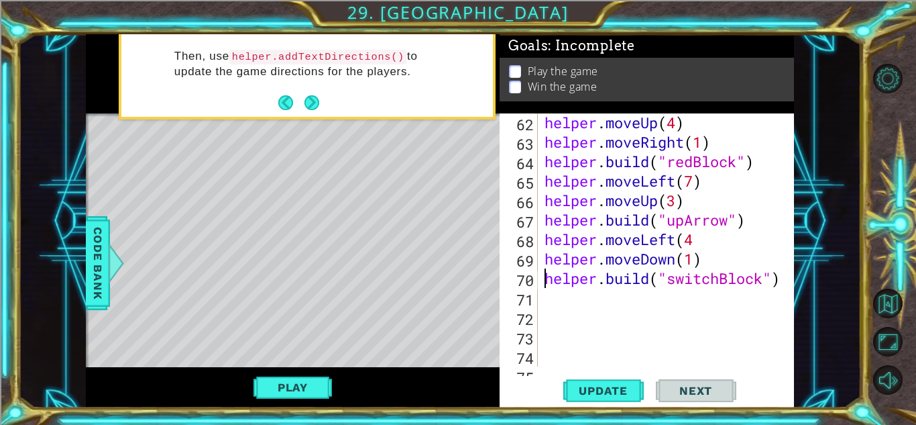
click at [702, 247] on div "helper . moveUp ( 4 ) helper . moveRight ( 1 ) helper . build ( "redBlock" ) he…" at bounding box center [670, 259] width 256 height 292
click at [757, 225] on div "helper . moveUp ( 4 ) helper . moveRight ( 1 ) helper . build ( "redBlock" ) he…" at bounding box center [670, 259] width 256 height 292
type textarea "[DOMAIN_NAME]("upArrow")"
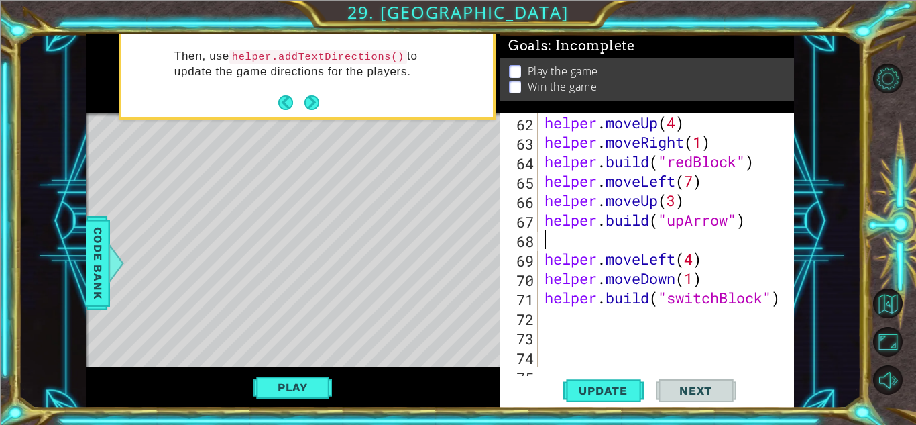
scroll to position [0, 0]
paste textarea "[DOMAIN_NAME]("spikes")"
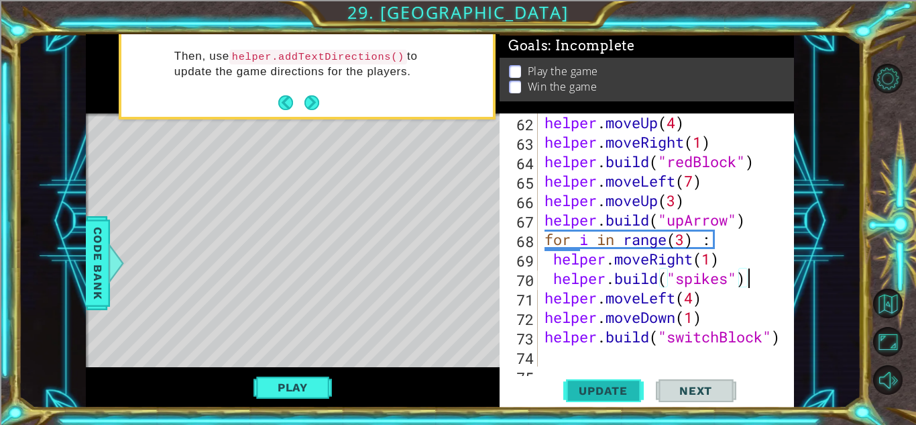
click at [603, 392] on span "Update" at bounding box center [603, 390] width 76 height 13
click at [310, 390] on button "Play" at bounding box center [293, 386] width 78 height 25
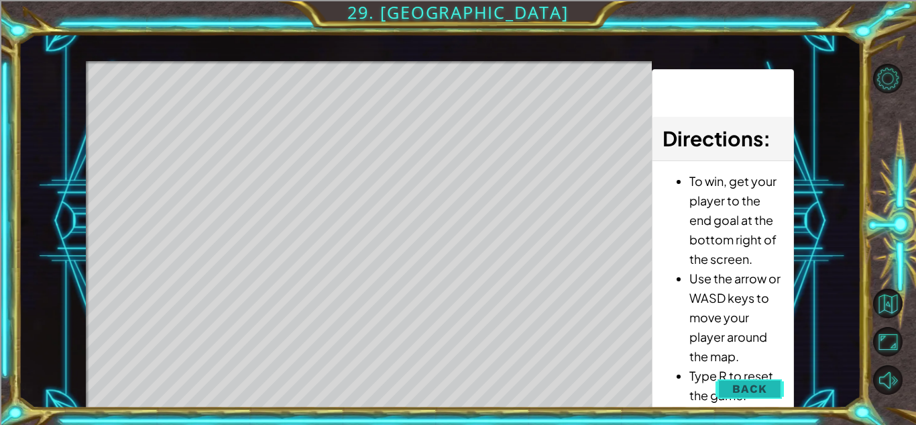
click at [770, 382] on button "Back" at bounding box center [750, 388] width 68 height 27
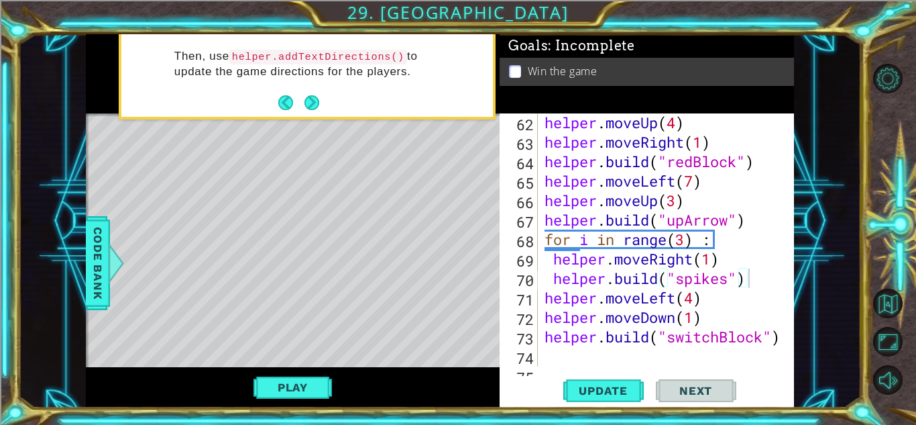
drag, startPoint x: 539, startPoint y: 296, endPoint x: 649, endPoint y: 308, distance: 110.7
click at [649, 308] on div "[DOMAIN_NAME]("spikes") 62 63 64 65 66 67 68 69 70 71 72 73 74 75 76 helper . m…" at bounding box center [645, 239] width 291 height 253
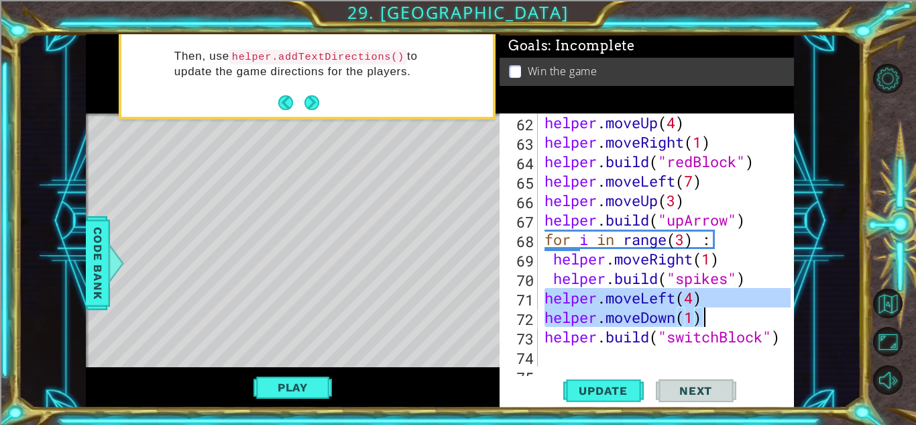
drag, startPoint x: 548, startPoint y: 296, endPoint x: 711, endPoint y: 319, distance: 164.6
click at [711, 319] on div "helper . moveUp ( 4 ) helper . moveRight ( 1 ) helper . build ( "redBlock" ) he…" at bounding box center [670, 259] width 256 height 292
type textarea "helper.moveLeft(4) helper.moveDown(1)"
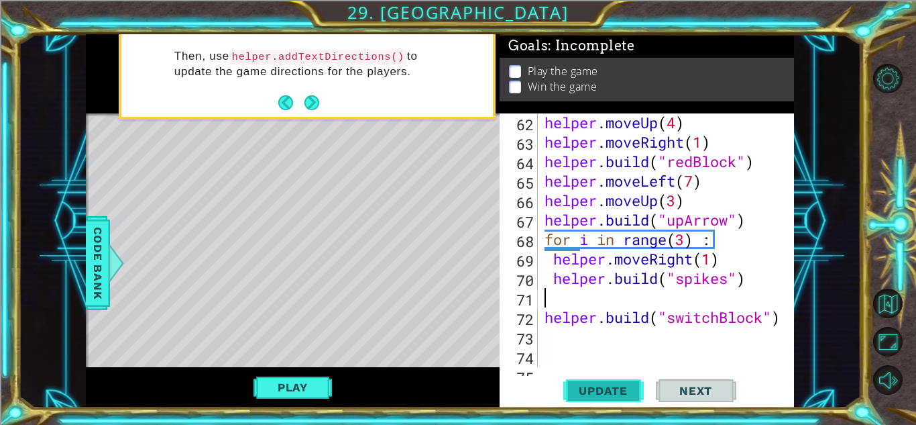
click at [620, 378] on button "Update" at bounding box center [603, 391] width 80 height 30
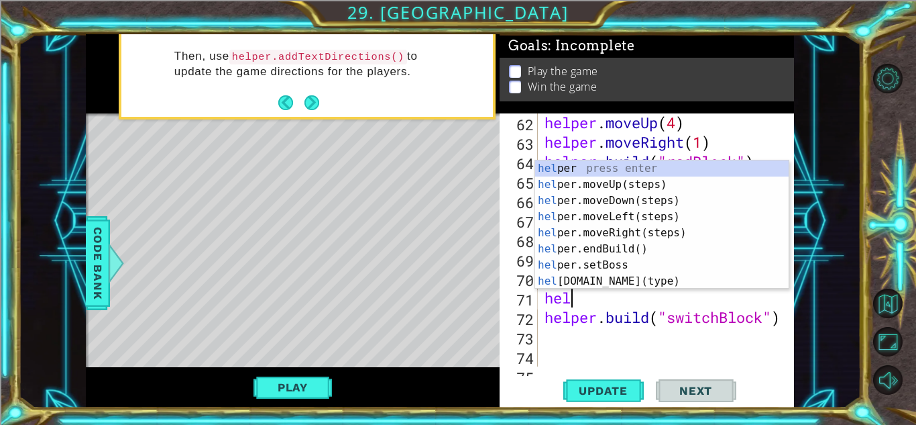
type textarea "help"
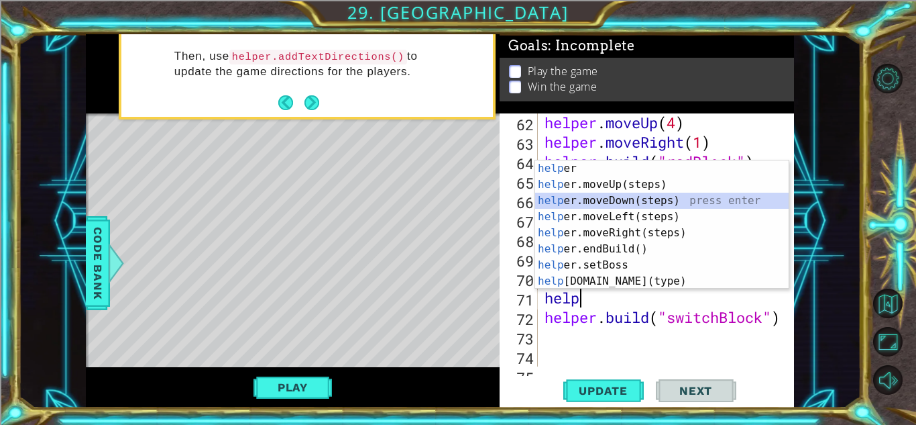
click at [601, 203] on div "help er press enter help er.moveUp(steps) press enter help er.moveDown(steps) p…" at bounding box center [662, 240] width 254 height 161
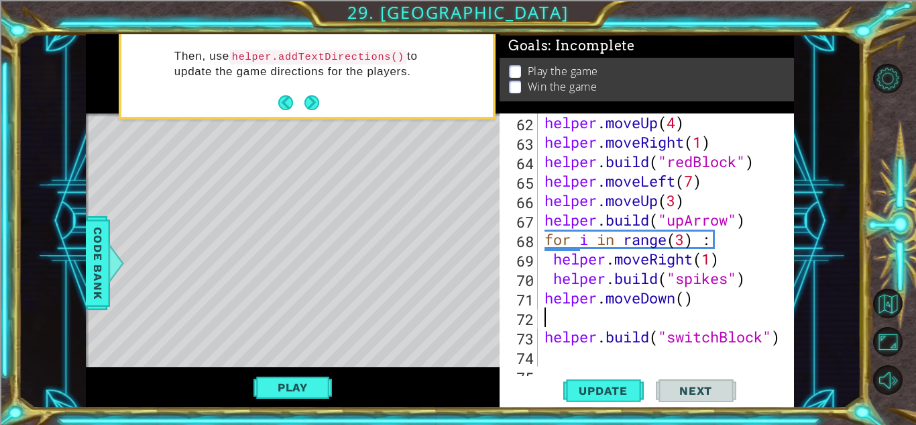
click at [686, 298] on div "helper . moveUp ( 4 ) helper . moveRight ( 1 ) helper . build ( "redBlock" ) he…" at bounding box center [670, 259] width 256 height 292
type textarea "helper.moveDown(5)"
click at [711, 303] on div "helper . moveUp ( 4 ) helper . moveRight ( 1 ) helper . build ( "redBlock" ) he…" at bounding box center [670, 259] width 256 height 292
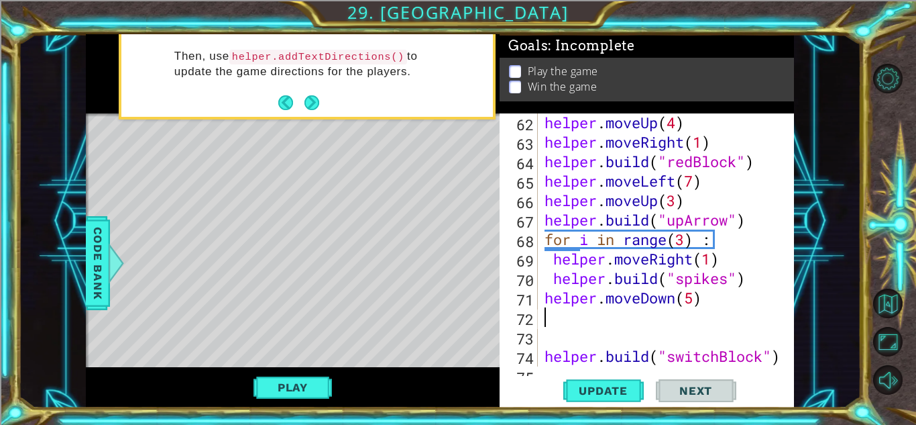
scroll to position [0, 0]
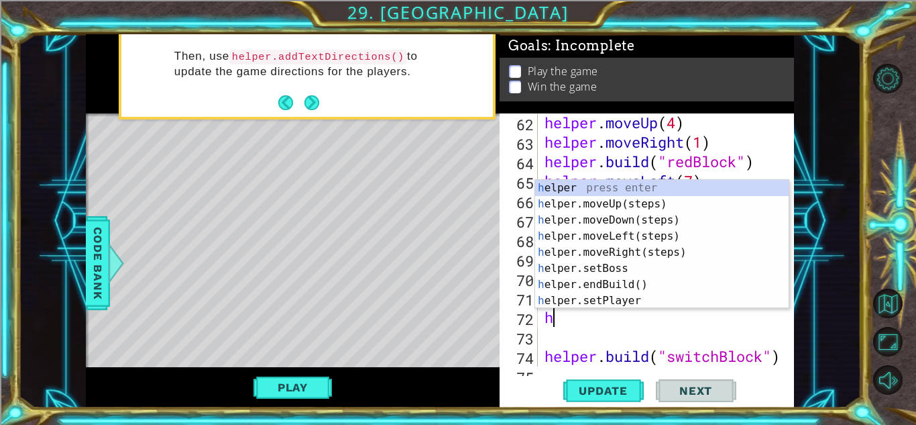
type textarea "hel"
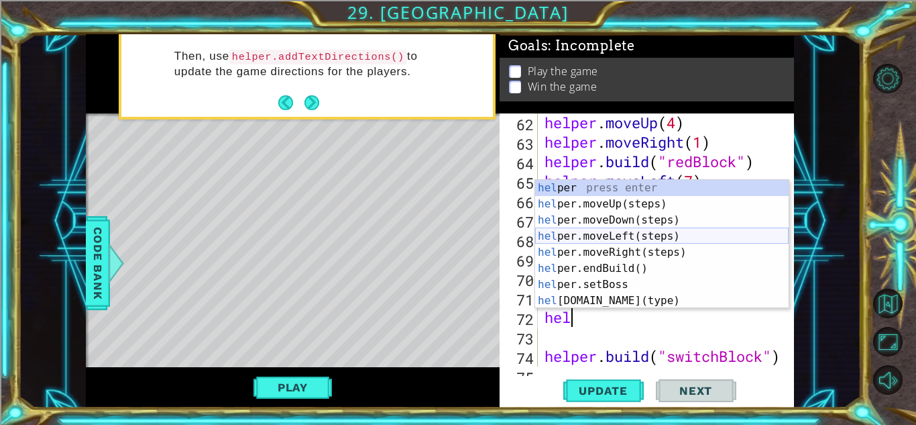
click at [659, 236] on div "hel per press enter hel per.moveUp(steps) press enter hel per.moveDown(steps) p…" at bounding box center [662, 260] width 254 height 161
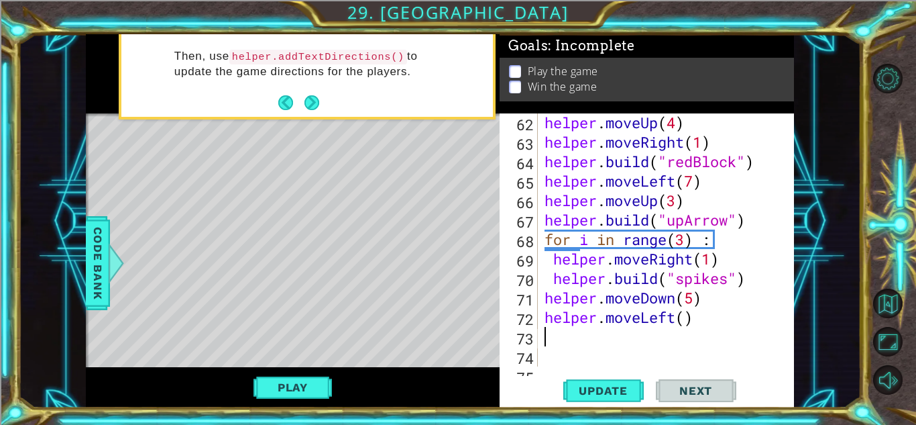
click at [688, 316] on div "helper . moveUp ( 4 ) helper . moveRight ( 1 ) helper . build ( "redBlock" ) he…" at bounding box center [670, 259] width 256 height 292
type textarea "helper.moveLeft(1)"
click at [575, 339] on div "helper . moveUp ( 4 ) helper . moveRight ( 1 ) helper . build ( "redBlock" ) he…" at bounding box center [670, 259] width 256 height 292
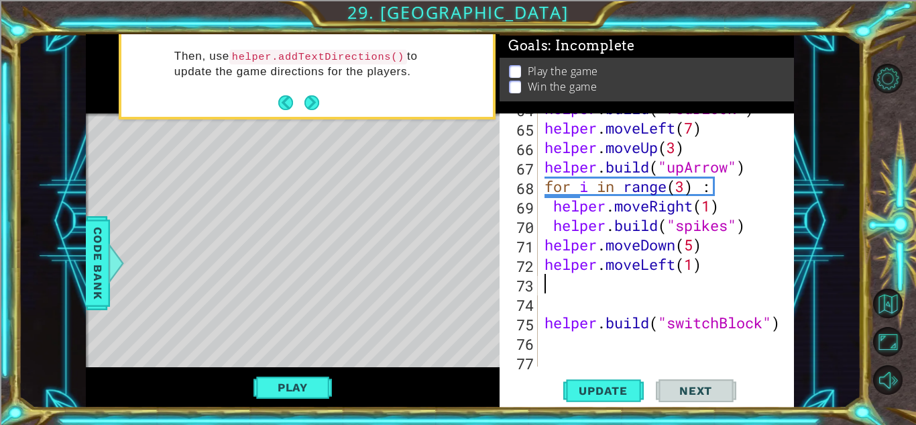
scroll to position [1337, 0]
click at [557, 309] on div "helper . build ( "redBlock" ) helper . moveLeft ( 7 ) helper . moveUp ( 3 ) hel…" at bounding box center [670, 245] width 256 height 292
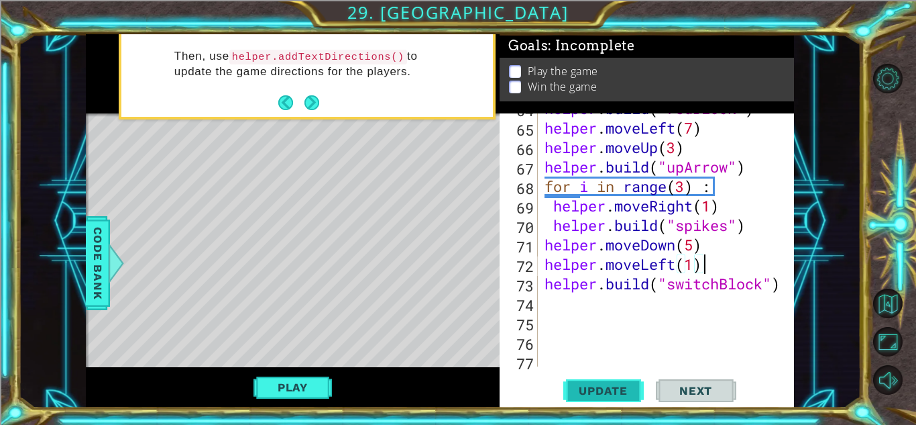
click at [583, 384] on span "Update" at bounding box center [603, 390] width 76 height 13
type textarea "[DOMAIN_NAME]("switchBlock")"
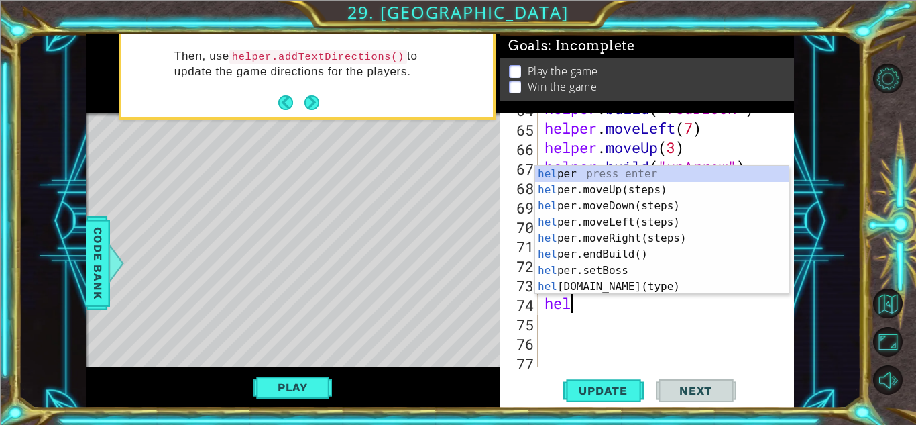
type textarea "help"
click at [614, 205] on div "help er press enter help er.moveUp(steps) press enter help er.moveDown(steps) p…" at bounding box center [662, 246] width 254 height 161
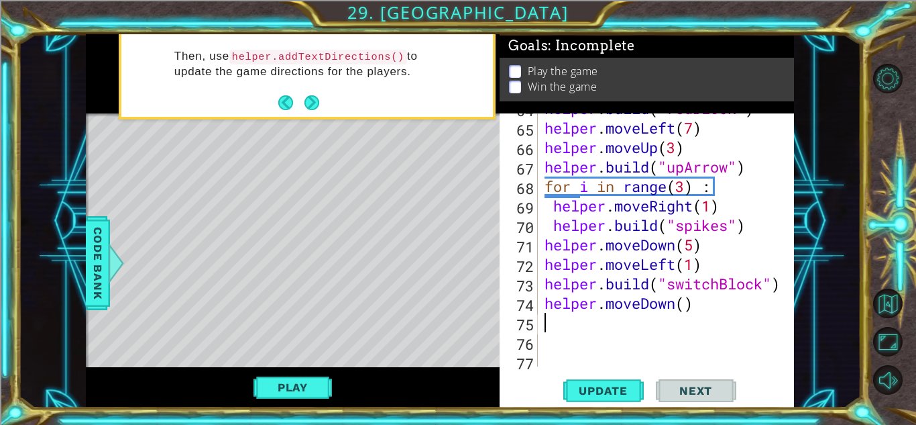
scroll to position [0, 0]
click at [685, 307] on div "helper . build ( "redBlock" ) helper . moveLeft ( 7 ) helper . moveUp ( 3 ) hel…" at bounding box center [670, 245] width 256 height 292
type textarea "helper.moveDown(1)"
click at [719, 307] on div "helper . build ( "redBlock" ) helper . moveLeft ( 7 ) helper . moveUp ( 3 ) hel…" at bounding box center [670, 245] width 256 height 292
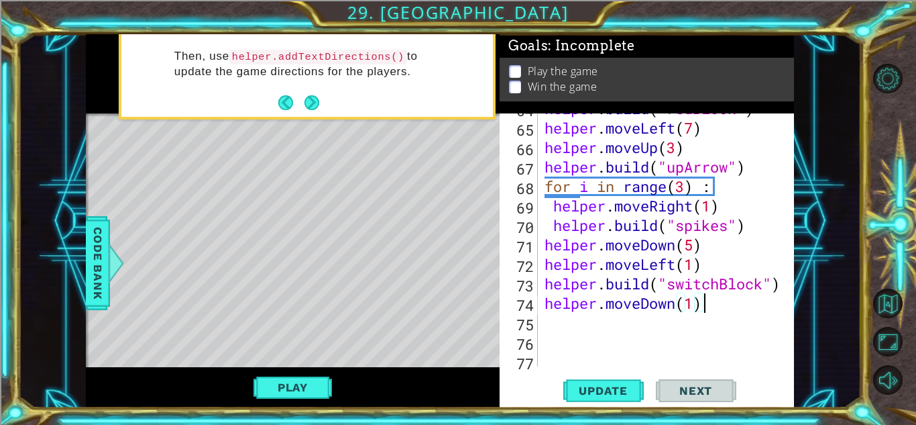
scroll to position [0, 0]
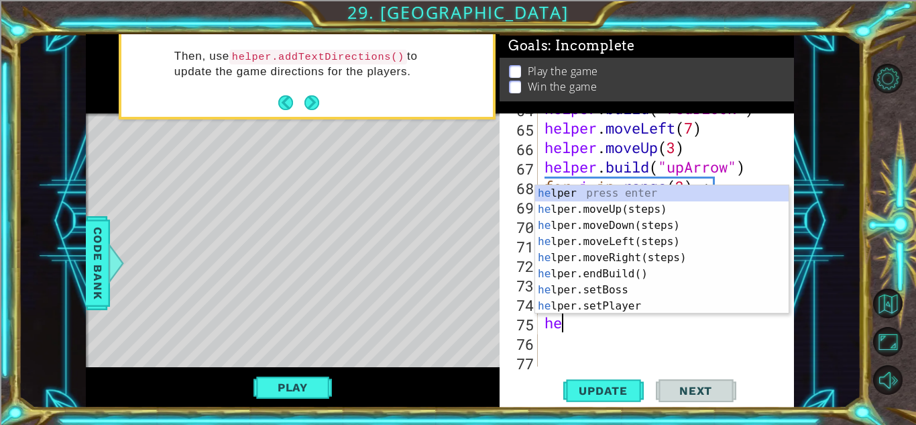
type textarea "hel"
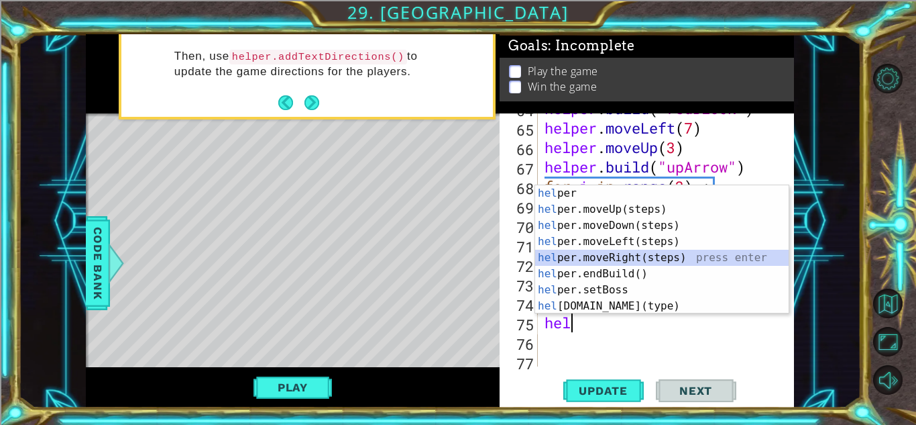
click at [639, 263] on div "hel per press enter hel per.moveUp(steps) press enter hel per.moveDown(steps) p…" at bounding box center [662, 265] width 254 height 161
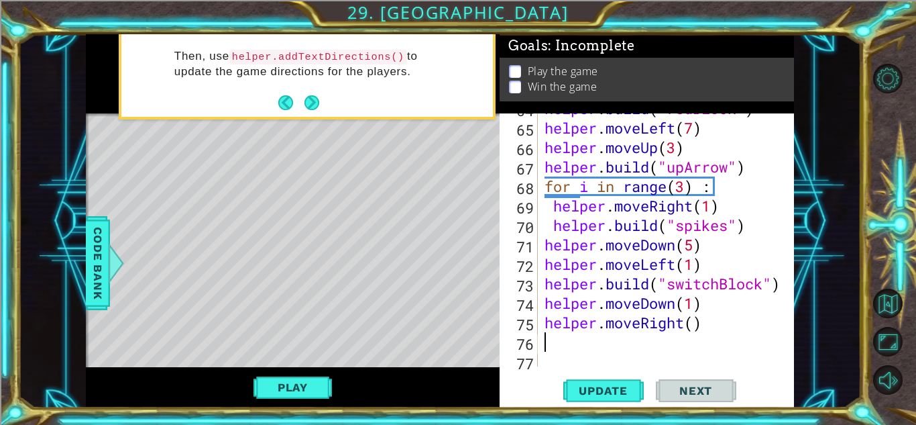
click at [692, 326] on div "helper . build ( "redBlock" ) helper . moveLeft ( 7 ) helper . moveUp ( 3 ) hel…" at bounding box center [670, 245] width 256 height 292
type textarea "helper.moveRight(3)"
click at [584, 394] on span "Update" at bounding box center [603, 390] width 76 height 13
click at [727, 315] on div "helper . build ( "redBlock" ) helper . moveLeft ( 7 ) helper . moveUp ( 3 ) hel…" at bounding box center [670, 245] width 256 height 292
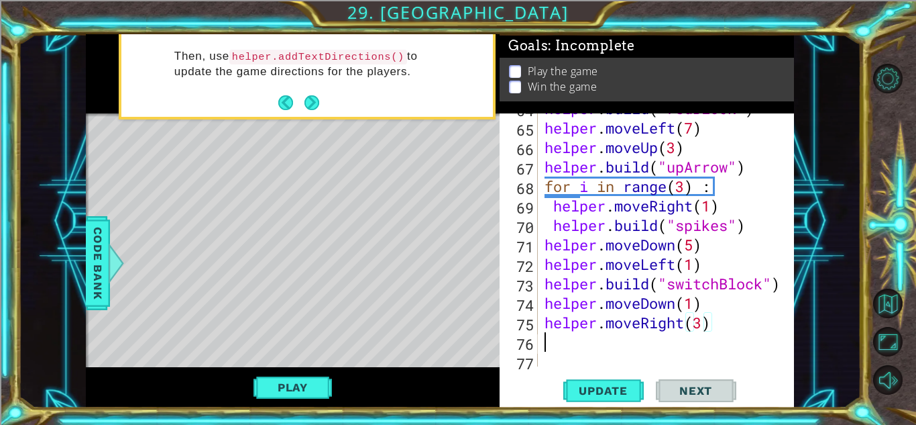
scroll to position [0, 0]
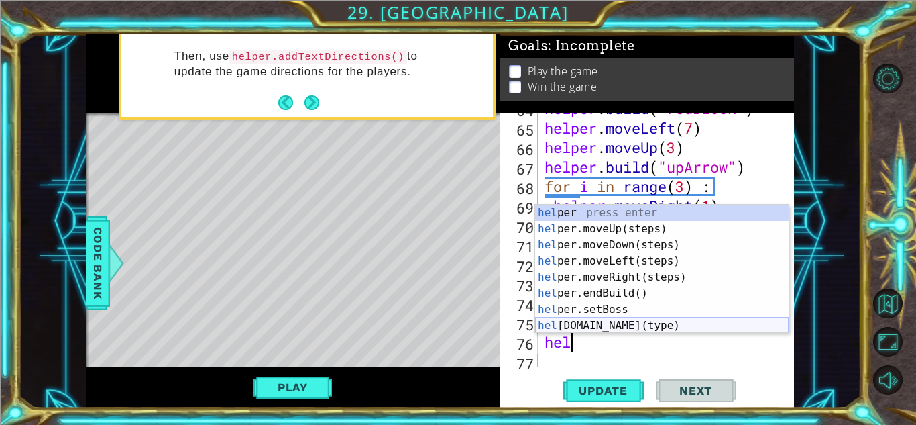
click at [631, 323] on div "hel per press enter hel per.moveUp(steps) press enter hel per.moveDown(steps) p…" at bounding box center [662, 285] width 254 height 161
type textarea "[DOMAIN_NAME]("wall")"
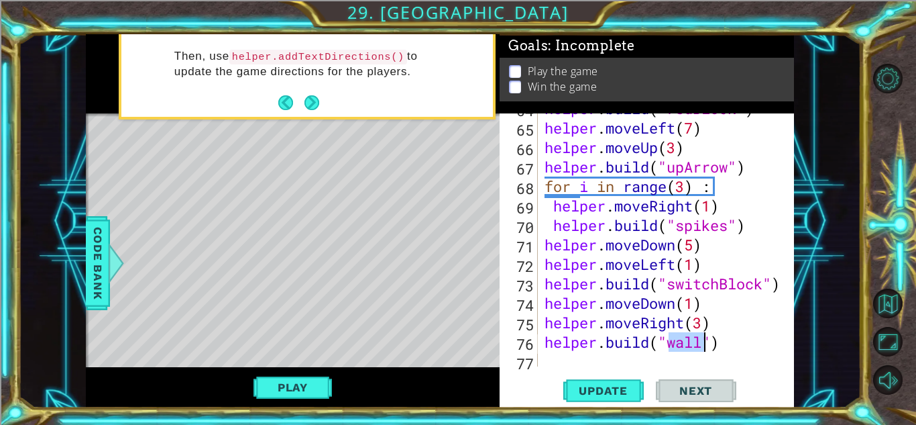
click at [738, 343] on div "helper . build ( "redBlock" ) helper . moveLeft ( 7 ) helper . moveUp ( 3 ) hel…" at bounding box center [670, 245] width 256 height 292
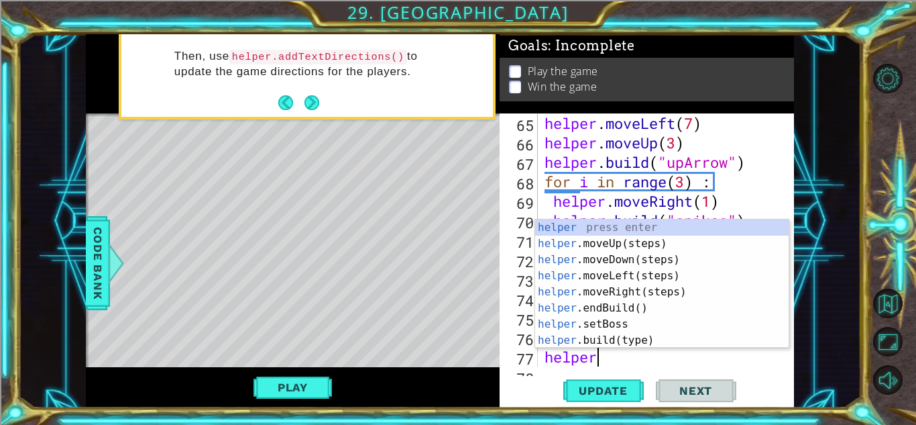
scroll to position [0, 1]
click at [648, 336] on div "helper press enter helper .moveUp(steps) press enter helper .moveDown(steps) pr…" at bounding box center [662, 299] width 254 height 161
type textarea "[DOMAIN_NAME]("wall")"
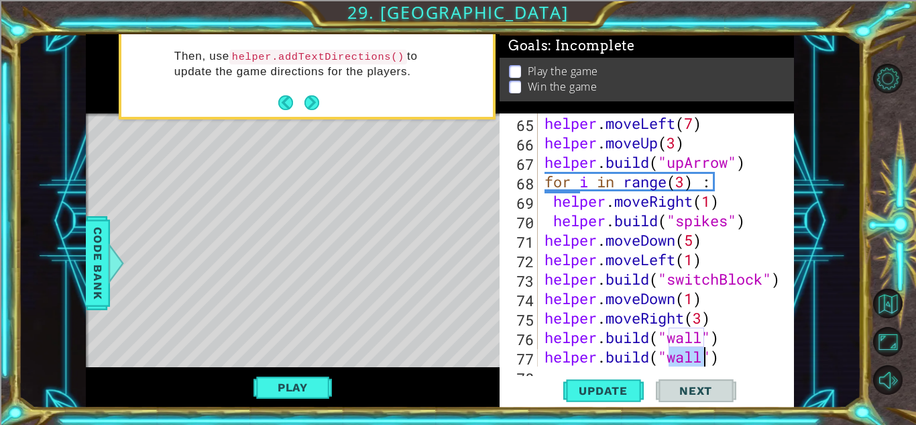
click at [731, 340] on div "helper . moveLeft ( 7 ) helper . moveUp ( 3 ) helper . build ( "upArrow" ) for …" at bounding box center [670, 259] width 256 height 292
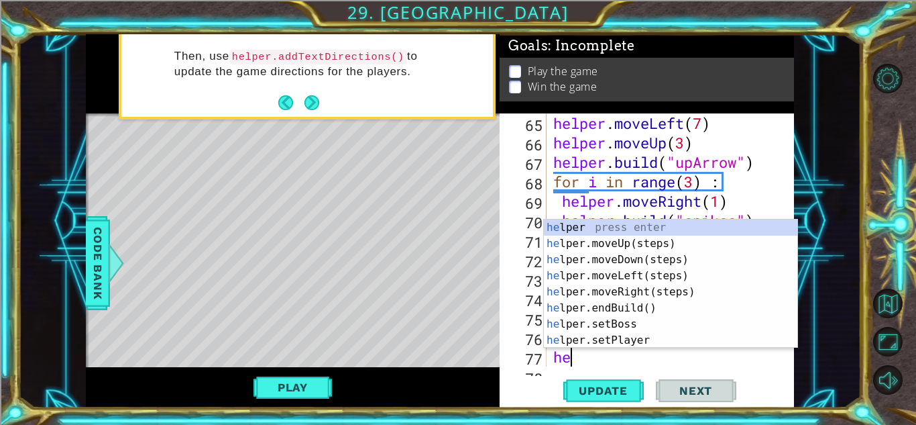
scroll to position [0, 0]
type textarea "h"
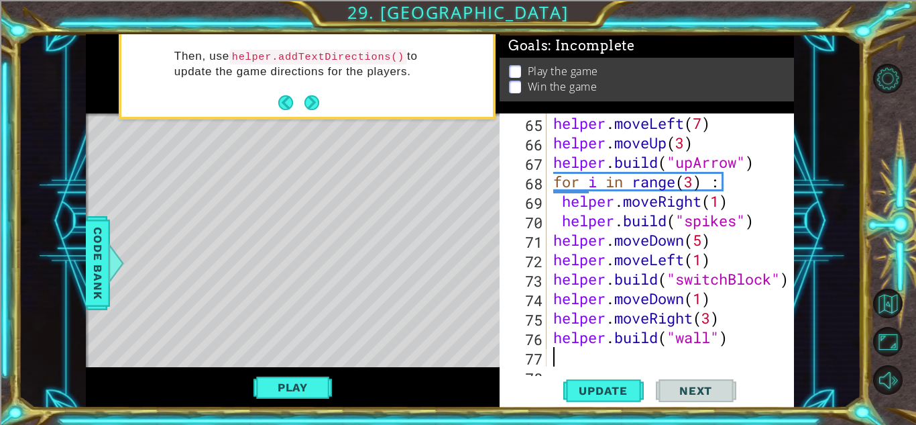
click at [733, 324] on div "helper . moveLeft ( 7 ) helper . moveUp ( 3 ) helper . build ( "upArrow" ) for …" at bounding box center [674, 259] width 247 height 292
click at [754, 340] on div "helper . moveLeft ( 7 ) helper . moveUp ( 3 ) helper . build ( "upArrow" ) for …" at bounding box center [674, 259] width 247 height 292
type textarea "[DOMAIN_NAME]("wall")"
type textarea "help"
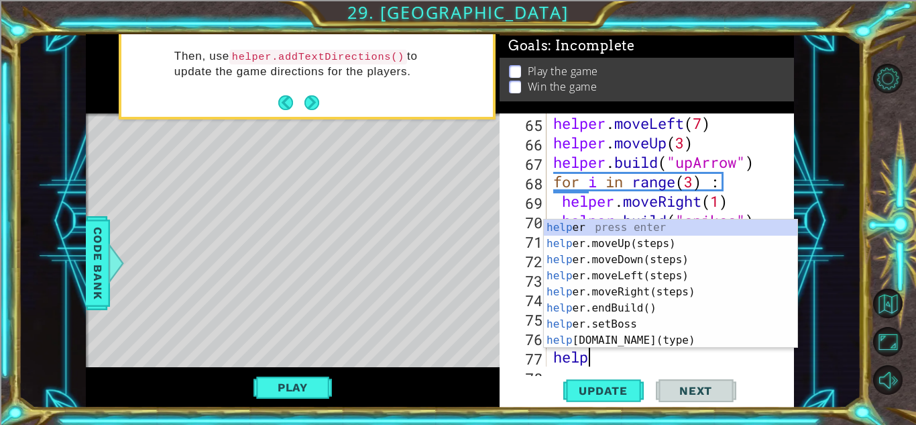
scroll to position [0, 1]
click at [718, 258] on div "help er press enter help er.moveUp(steps) press enter help er.moveDown(steps) p…" at bounding box center [671, 299] width 254 height 161
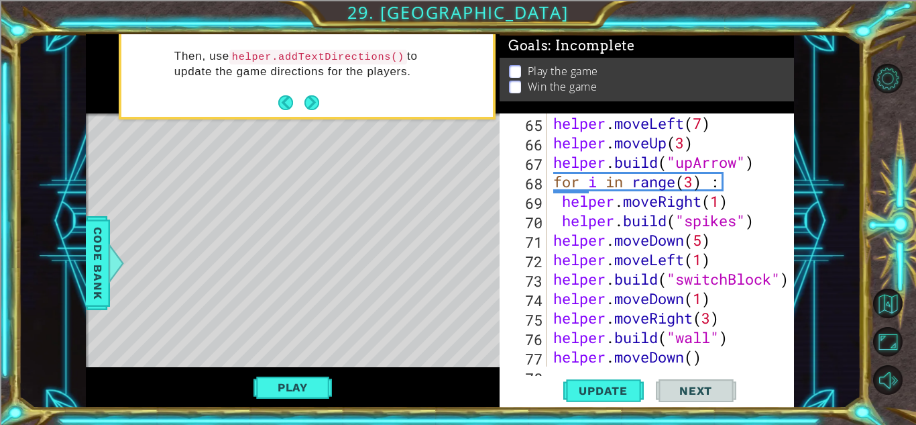
scroll to position [0, 0]
click at [694, 353] on div "helper . moveLeft ( 7 ) helper . moveUp ( 3 ) helper . build ( "upArrow" ) for …" at bounding box center [674, 259] width 247 height 292
type textarea "helper.moveDown(1)"
click at [708, 355] on div "helper . moveLeft ( 7 ) helper . moveUp ( 3 ) helper . build ( "upArrow" ) for …" at bounding box center [674, 259] width 247 height 292
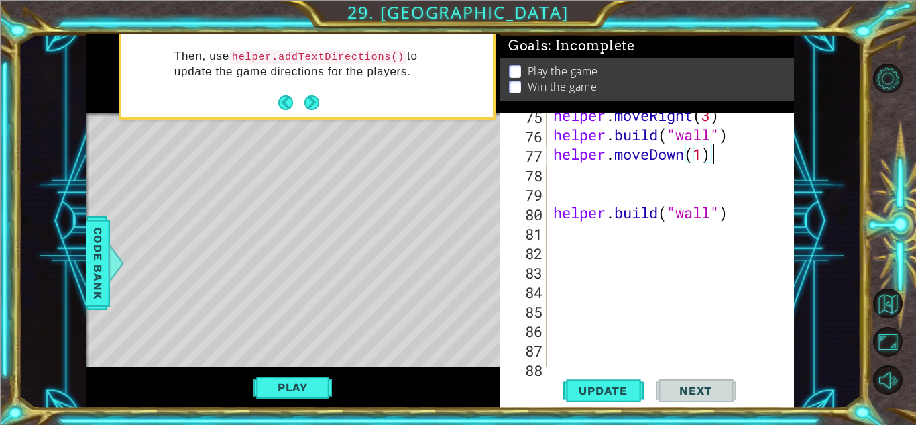
scroll to position [1566, 0]
click at [568, 193] on div "helper . moveRight ( 3 ) helper . build ( "wall" ) helper . moveDown ( 1 ) help…" at bounding box center [674, 250] width 247 height 292
type textarea "\"
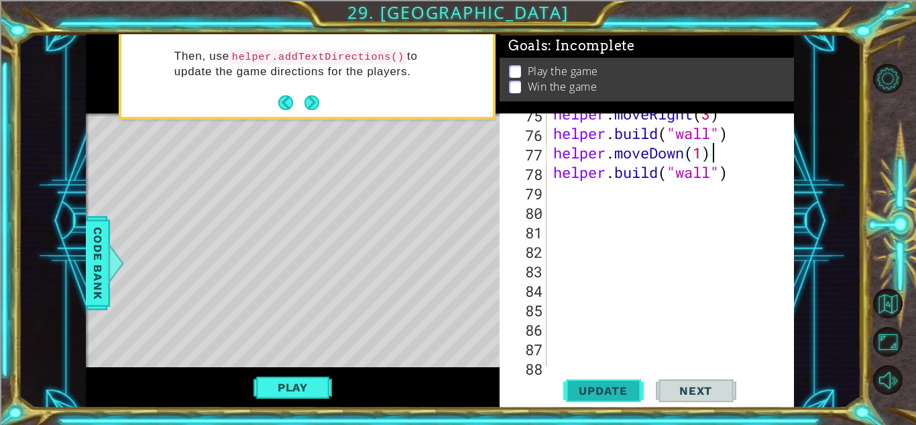
type textarea "helper.moveDown(1)"
click at [602, 392] on span "Update" at bounding box center [603, 390] width 76 height 13
click at [309, 385] on button "Play" at bounding box center [293, 386] width 78 height 25
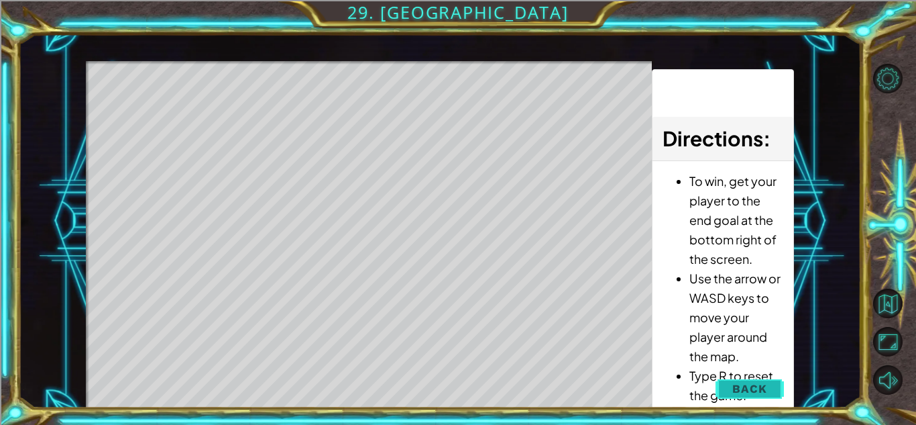
click at [759, 386] on span "Back" at bounding box center [749, 388] width 34 height 13
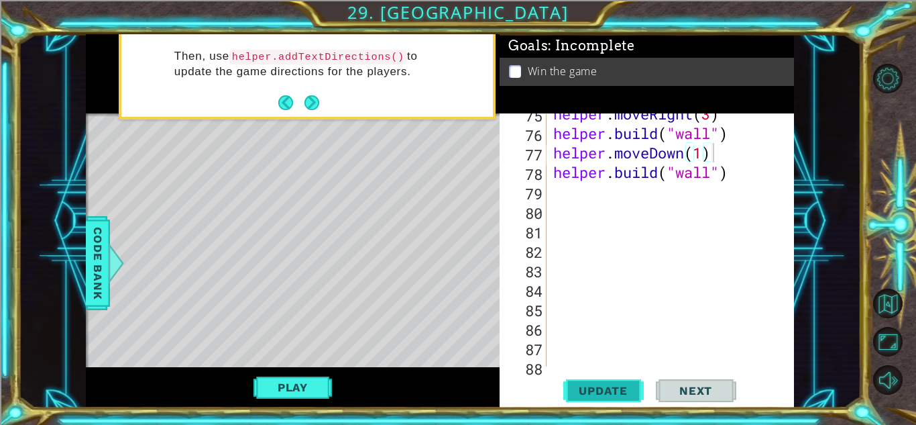
click at [573, 390] on span "Update" at bounding box center [603, 390] width 76 height 13
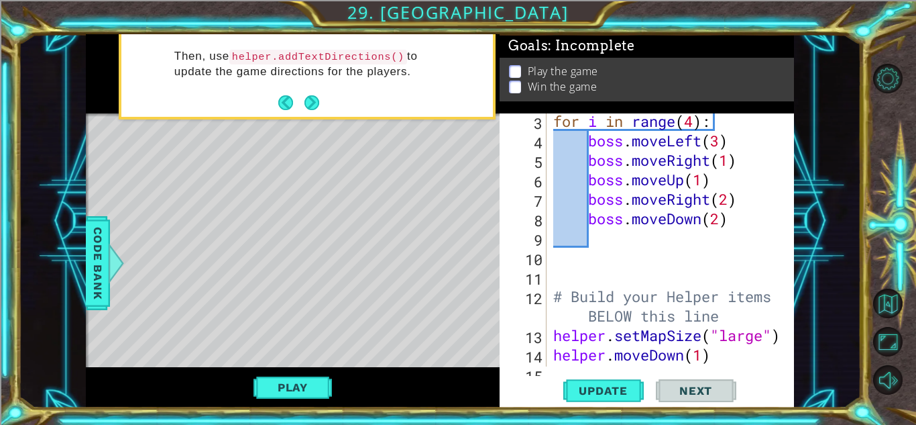
scroll to position [80, 0]
click at [303, 390] on button "Play" at bounding box center [293, 386] width 78 height 25
